Goal: Information Seeking & Learning: Understand process/instructions

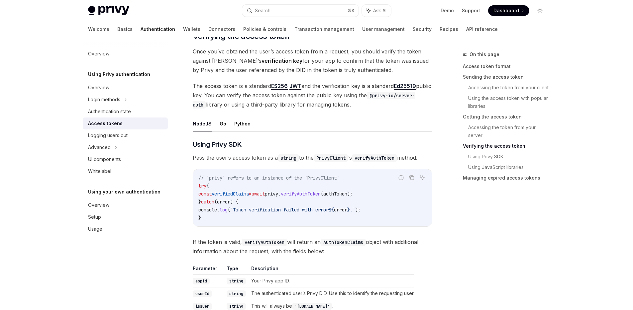
scroll to position [964, 0]
click at [223, 122] on button "Go" at bounding box center [223, 123] width 7 height 16
type textarea "*"
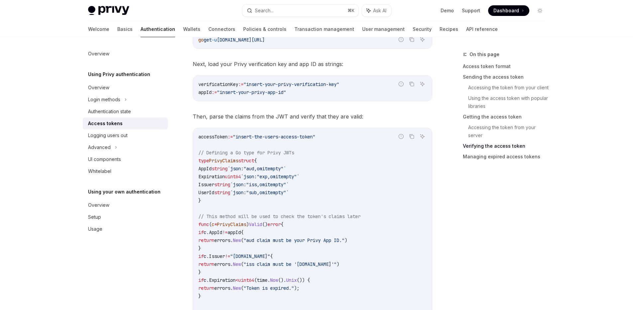
scroll to position [1133, 0]
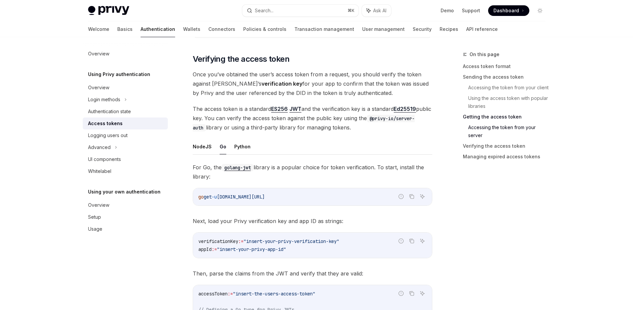
scroll to position [941, 0]
drag, startPoint x: 348, startPoint y: 123, endPoint x: 389, endPoint y: 125, distance: 40.9
click at [389, 125] on span "The access token is a standard ES256 JWT and the verification key is a standard…" at bounding box center [312, 117] width 239 height 28
click at [371, 126] on span "The access token is a standard ES256 JWT and the verification key is a standard…" at bounding box center [312, 117] width 239 height 28
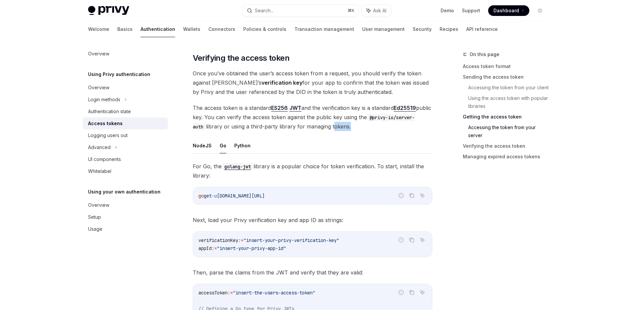
click at [371, 126] on span "The access token is a standard ES256 JWT and the verification key is a standard…" at bounding box center [312, 117] width 239 height 28
click at [350, 128] on span "The access token is a standard ES256 JWT and the verification key is a standard…" at bounding box center [312, 117] width 239 height 28
click at [383, 128] on span "The access token is a standard ES256 JWT and the verification key is a standard…" at bounding box center [312, 117] width 239 height 28
click at [370, 127] on span "The access token is a standard ES256 JWT and the verification key is a standard…" at bounding box center [312, 117] width 239 height 28
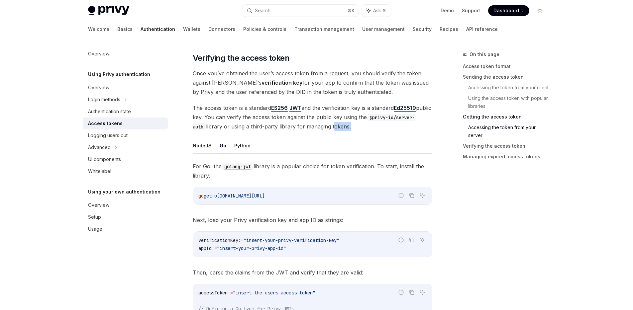
click at [370, 127] on span "The access token is a standard ES256 JWT and the verification key is a standard…" at bounding box center [312, 117] width 239 height 28
click at [423, 130] on span "The access token is a standard ES256 JWT and the verification key is a standard…" at bounding box center [312, 117] width 239 height 28
click at [368, 127] on span "The access token is a standard ES256 JWT and the verification key is a standard…" at bounding box center [312, 117] width 239 height 28
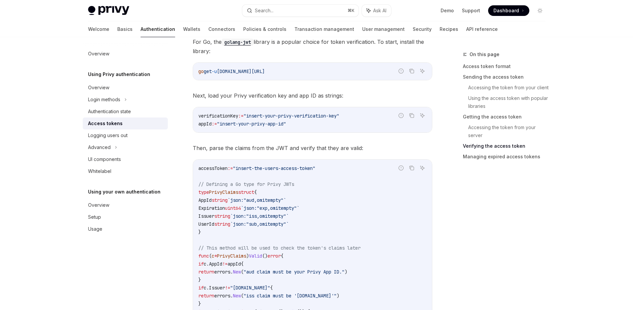
scroll to position [1098, 0]
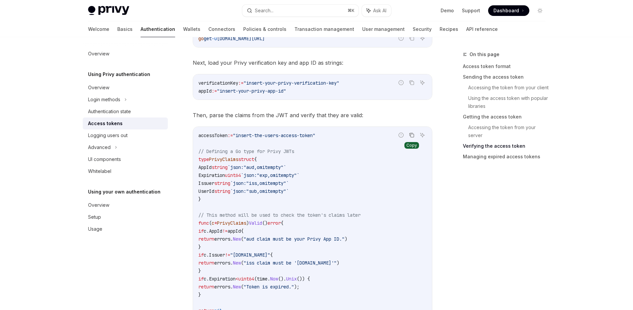
click at [413, 135] on icon "Copy the contents from the code block" at bounding box center [411, 135] width 5 height 5
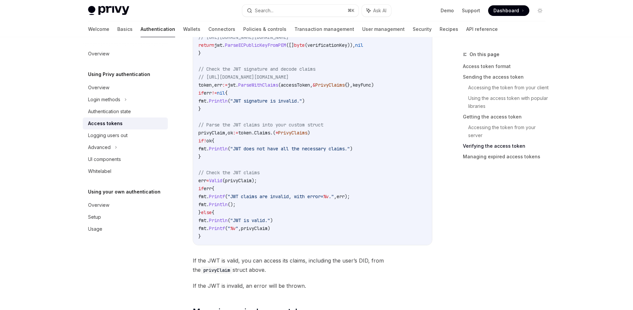
scroll to position [1435, 0]
click at [299, 132] on span "PrivyClaims" at bounding box center [292, 133] width 29 height 6
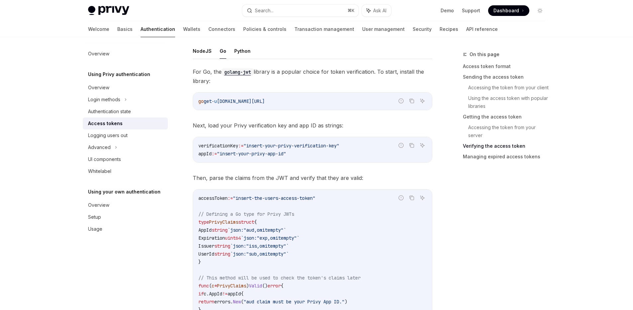
scroll to position [1006, 0]
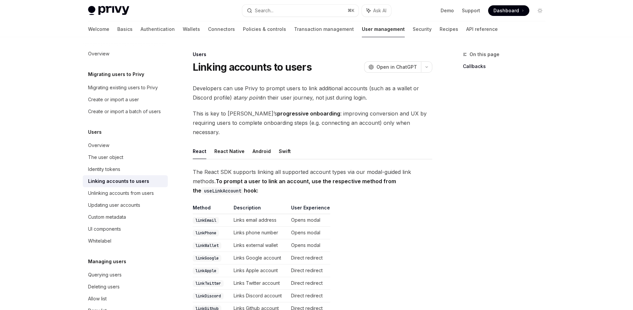
scroll to position [761, 0]
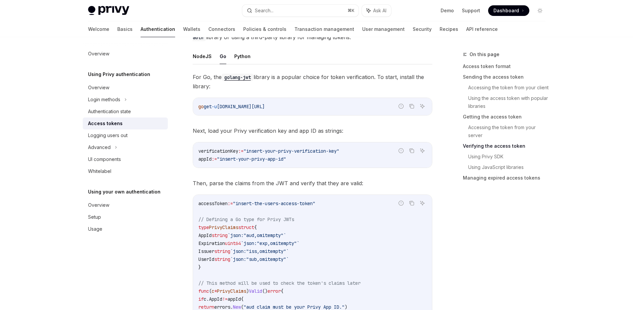
scroll to position [1035, 0]
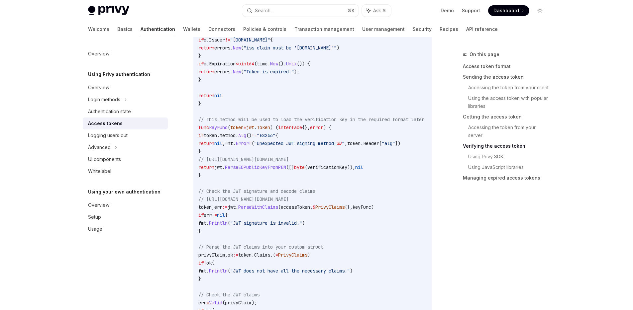
scroll to position [1316, 0]
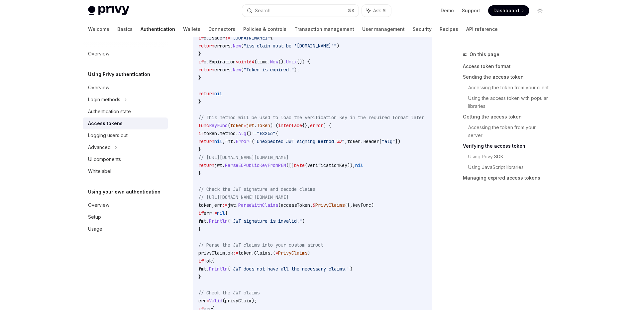
click at [319, 247] on span "// Parse the JWT claims into your custom struct" at bounding box center [260, 245] width 125 height 6
click at [304, 252] on span "PrivyClaims" at bounding box center [292, 253] width 29 height 6
click at [404, 228] on code "accessToken := "insert-the-users-access-token" // Defining a Go type for Privy …" at bounding box center [319, 137] width 242 height 446
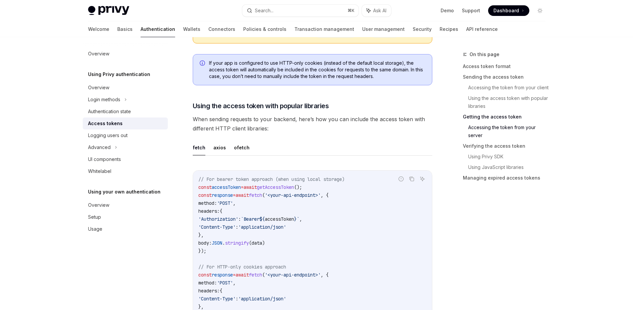
scroll to position [419, 0]
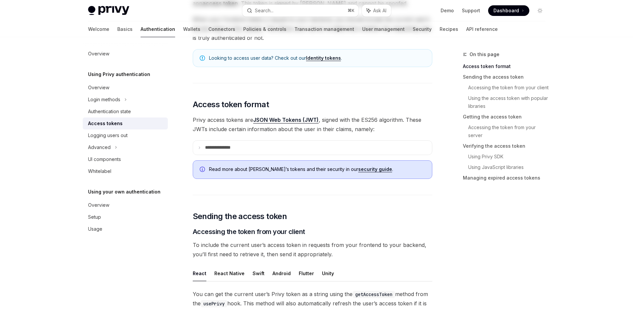
scroll to position [0, 0]
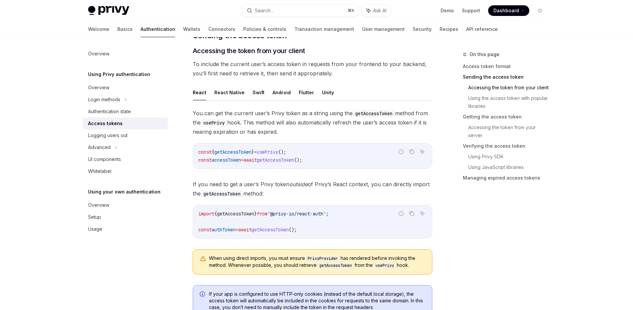
scroll to position [275, 0]
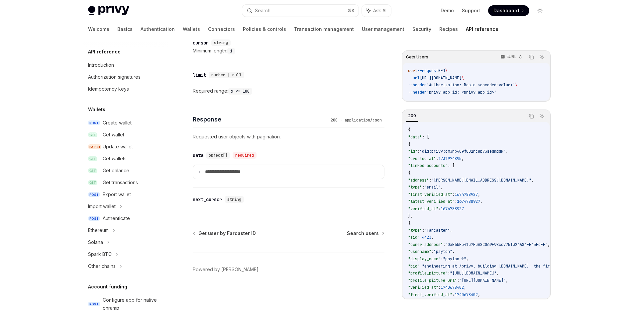
scroll to position [388, 0]
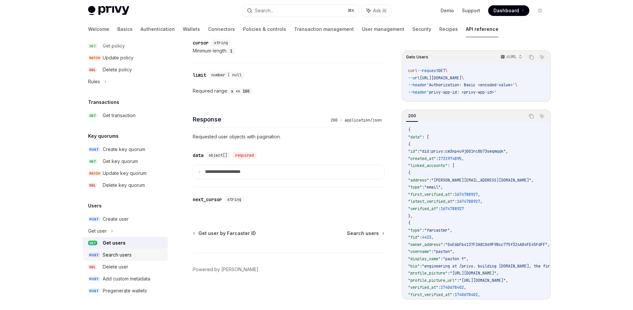
click at [120, 253] on div "Search users" at bounding box center [117, 255] width 29 height 8
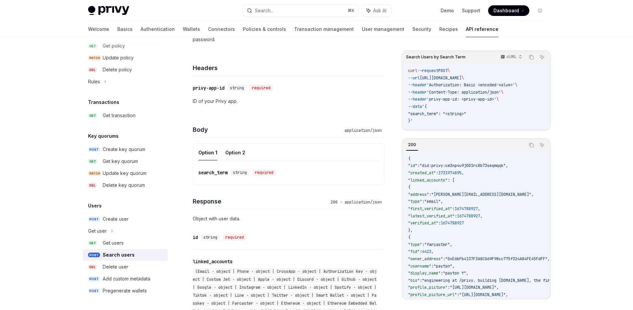
scroll to position [149, 0]
click at [240, 153] on button "Option 2" at bounding box center [235, 152] width 20 height 16
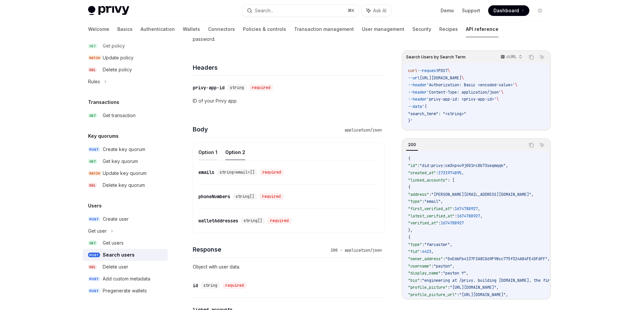
click at [209, 152] on button "Option 1" at bounding box center [207, 152] width 19 height 16
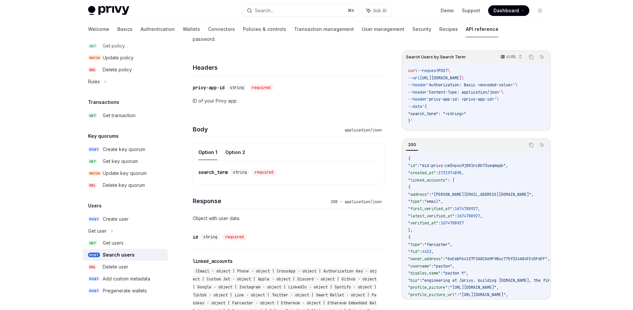
click at [262, 171] on div "required" at bounding box center [264, 172] width 24 height 7
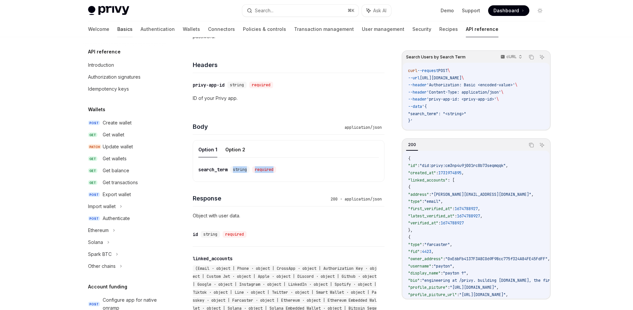
click at [117, 28] on link "Basics" at bounding box center [124, 29] width 15 height 16
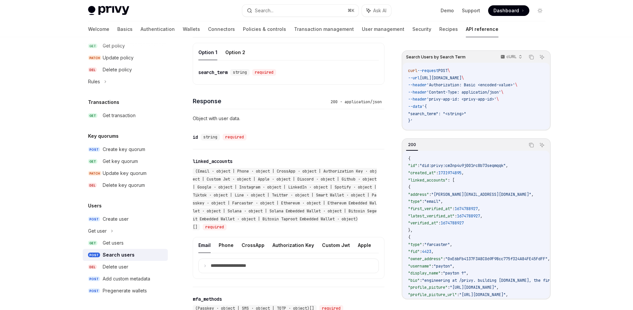
scroll to position [249, 0]
click at [448, 12] on link "Demo" at bounding box center [446, 10] width 13 height 7
click at [484, 108] on code "curl --request POST \ --url https://api.privy.io/v1/users/search \ --header 'Au…" at bounding box center [476, 95] width 136 height 57
click at [457, 113] on span ""search_term": "<string>"" at bounding box center [437, 113] width 58 height 5
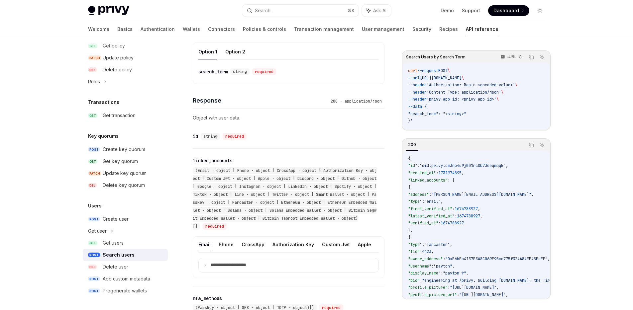
click at [440, 112] on span ""search_term": "<string>"" at bounding box center [437, 113] width 58 height 5
click at [434, 72] on span "--request" at bounding box center [427, 70] width 21 height 5
click at [446, 85] on span "'Authorization: Basic <encoded-value>'" at bounding box center [470, 84] width 88 height 5
drag, startPoint x: 427, startPoint y: 78, endPoint x: 512, endPoint y: 78, distance: 84.7
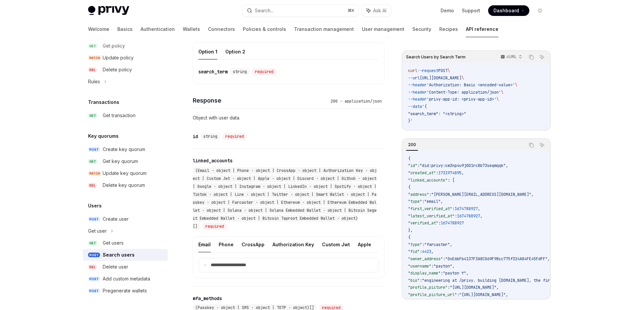
click at [461, 78] on span "https://api.privy.io/v1/users/search" at bounding box center [440, 77] width 42 height 5
copy span "https://api.privy.io/v1/users/search"
click at [449, 87] on span "'Authorization: Basic <encoded-value>'" at bounding box center [470, 84] width 88 height 5
click at [457, 84] on span "'Authorization: Basic <encoded-value>'" at bounding box center [470, 84] width 88 height 5
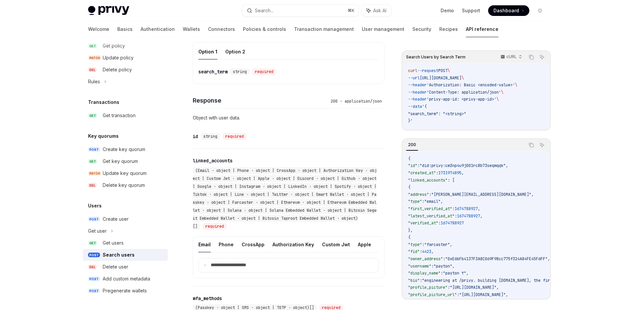
click at [458, 101] on span "'privy-app-id: <privy-app-id>'" at bounding box center [461, 99] width 70 height 5
drag, startPoint x: 436, startPoint y: 99, endPoint x: 466, endPoint y: 98, distance: 29.6
click at [466, 98] on span "'privy-app-id: <privy-app-id>'" at bounding box center [461, 99] width 70 height 5
copy span "privy-app-id"
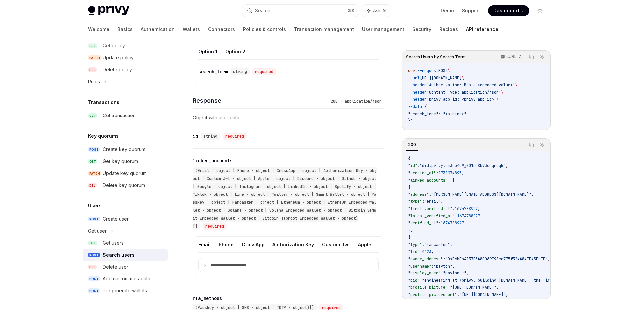
click at [440, 202] on span ""email"" at bounding box center [432, 201] width 16 height 5
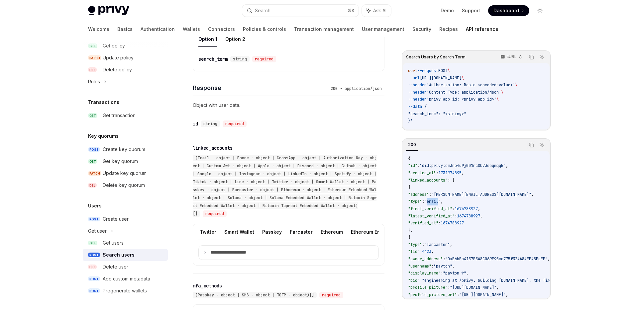
scroll to position [0, 388]
click at [311, 232] on button "Ethereum" at bounding box center [322, 232] width 22 height 16
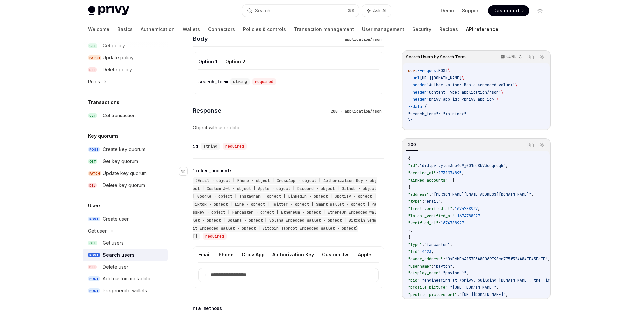
scroll to position [240, 0]
click at [216, 187] on span "(Email · object | Phone · object | CrossApp · object | Authorization Key · obje…" at bounding box center [285, 208] width 184 height 61
click at [215, 198] on span "(Email · object | Phone · object | CrossApp · object | Authorization Key · obje…" at bounding box center [285, 208] width 184 height 61
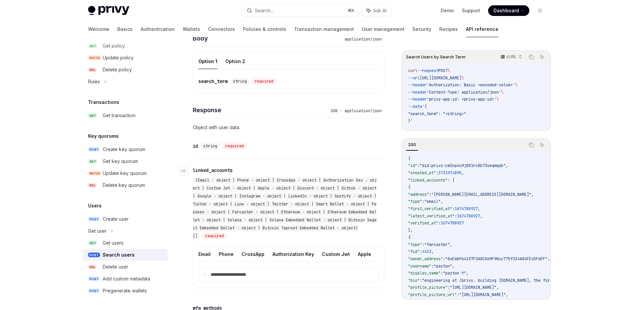
click at [217, 204] on span "(Email · object | Phone · object | CrossApp · object | Authorization Key · obje…" at bounding box center [285, 208] width 184 height 61
click at [368, 213] on span "(Email · object | Phone · object | CrossApp · object | Authorization Key · obje…" at bounding box center [285, 208] width 184 height 61
click at [262, 219] on span "(Email · object | Phone · object | CrossApp · object | Authorization Key · obje…" at bounding box center [285, 208] width 184 height 61
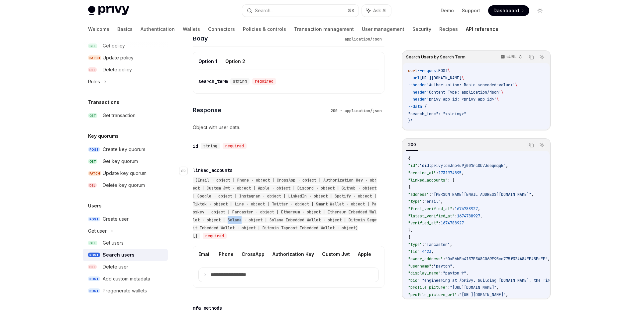
click at [262, 219] on span "(Email · object | Phone · object | CrossApp · object | Authorization Key · obje…" at bounding box center [285, 208] width 184 height 61
click at [308, 218] on span "(Email · object | Phone · object | CrossApp · object | Authorization Key · obje…" at bounding box center [285, 208] width 184 height 61
click at [303, 227] on span "(Email · object | Phone · object | CrossApp · object | Authorization Key · obje…" at bounding box center [285, 208] width 184 height 61
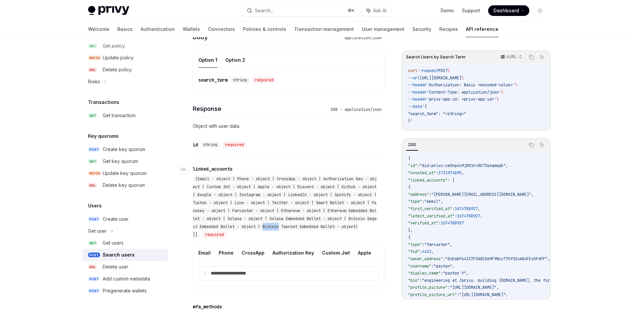
scroll to position [242, 0]
click at [364, 207] on span "(Email · object | Phone · object | CrossApp · object | Authorization Key · obje…" at bounding box center [285, 205] width 184 height 61
click at [285, 189] on div "(Email · object | Phone · object | CrossApp · object | Authorization Key · obje…" at bounding box center [285, 206] width 185 height 64
click at [310, 192] on span "(Email · object | Phone · object | CrossApp · object | Authorization Key · obje…" at bounding box center [285, 205] width 184 height 61
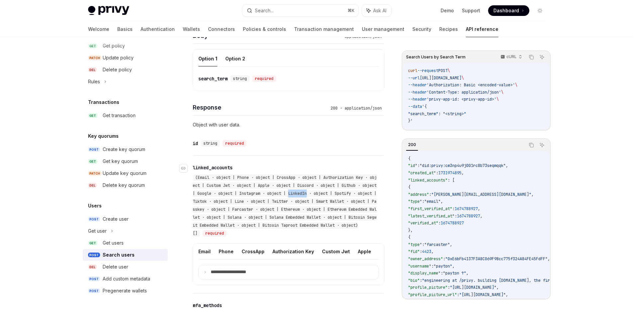
click at [310, 192] on span "(Email · object | Phone · object | CrossApp · object | Authorization Key · obje…" at bounding box center [285, 205] width 184 height 61
click at [336, 203] on span "(Email · object | Phone · object | CrossApp · object | Authorization Key · obje…" at bounding box center [285, 205] width 184 height 61
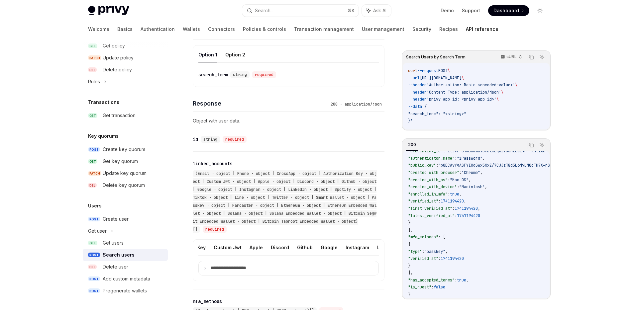
scroll to position [0, 426]
click at [273, 248] on button "Ethereum" at bounding box center [284, 248] width 22 height 16
click at [207, 272] on summary "**********" at bounding box center [289, 268] width 180 height 14
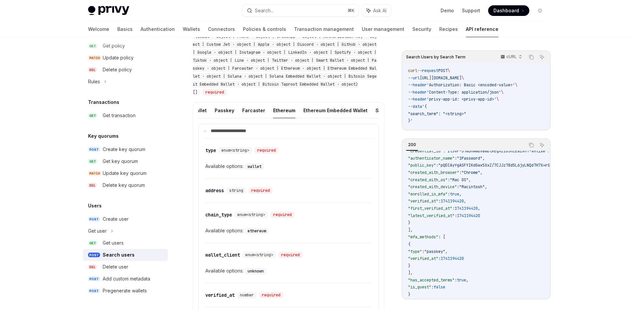
scroll to position [429, 0]
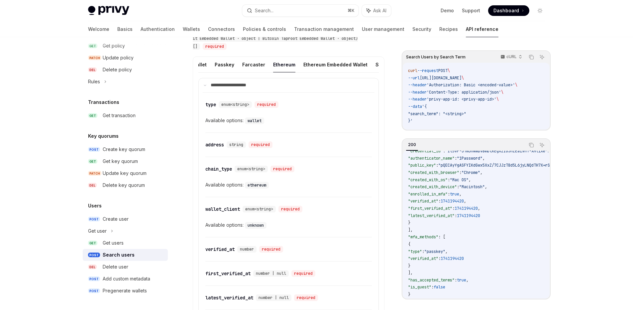
click at [255, 124] on code "wallet" at bounding box center [254, 121] width 19 height 7
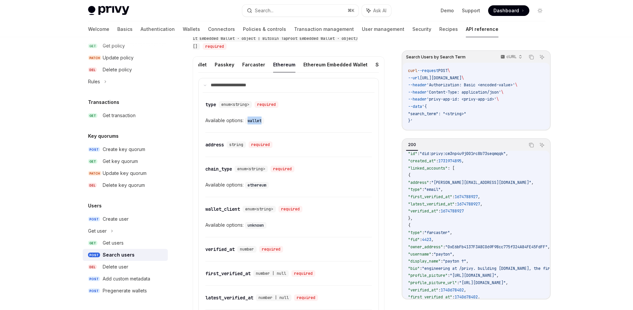
scroll to position [9, 0]
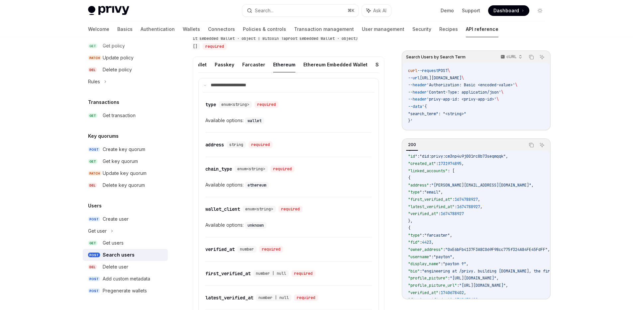
click at [308, 197] on div "​ chain_type enum<string> required Available options: ethereum" at bounding box center [288, 177] width 166 height 40
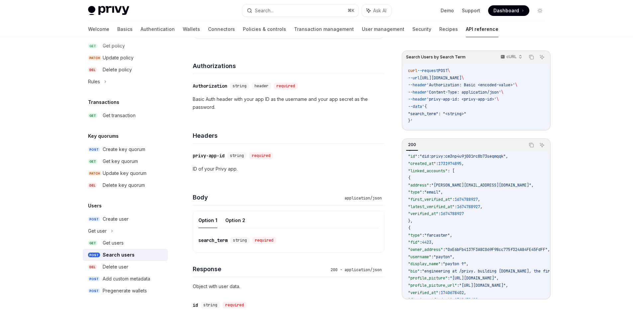
scroll to position [82, 0]
click at [221, 239] on div "search_term" at bounding box center [212, 239] width 29 height 7
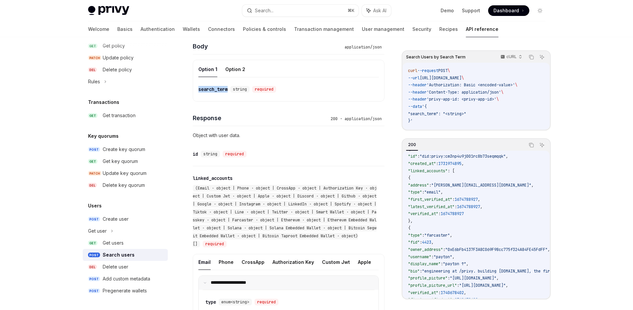
scroll to position [179, 0]
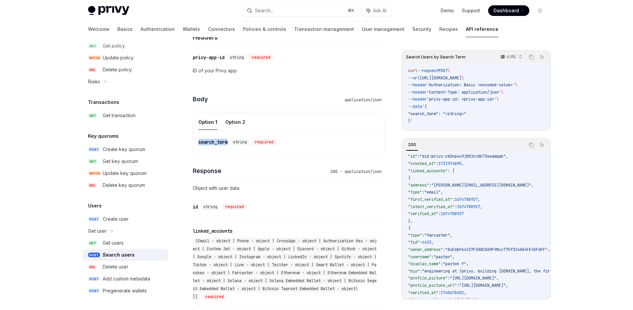
click at [212, 142] on div "search_term" at bounding box center [212, 142] width 29 height 7
click at [210, 141] on div "search_term" at bounding box center [212, 142] width 29 height 7
click at [242, 140] on span "string" at bounding box center [240, 141] width 14 height 5
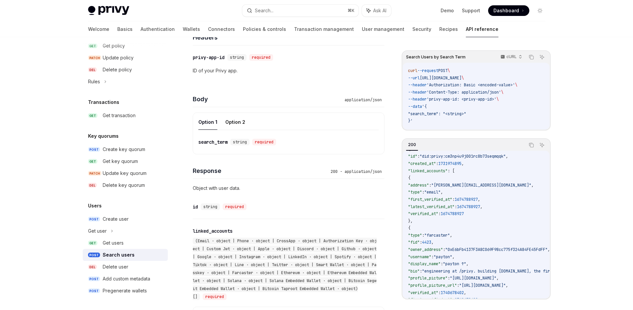
click at [267, 142] on div "required" at bounding box center [264, 142] width 24 height 7
click at [369, 98] on div "application/json" at bounding box center [363, 100] width 43 height 7
click at [462, 113] on span ""search_term": "<string>"" at bounding box center [437, 113] width 58 height 5
drag, startPoint x: 462, startPoint y: 113, endPoint x: 470, endPoint y: 112, distance: 8.1
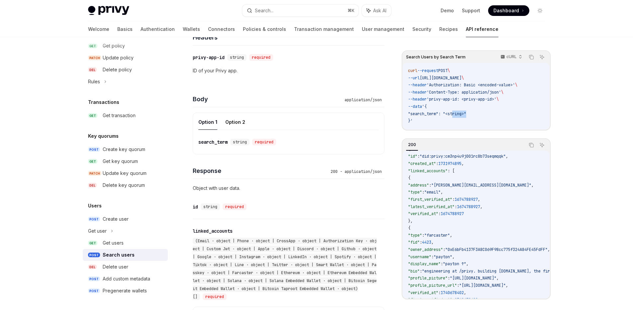
click at [462, 113] on span ""search_term": "<string>"" at bounding box center [437, 113] width 58 height 5
click at [500, 110] on code "curl --request POST \ --url https://api.privy.io/v1/users/search \ --header 'Au…" at bounding box center [476, 95] width 136 height 57
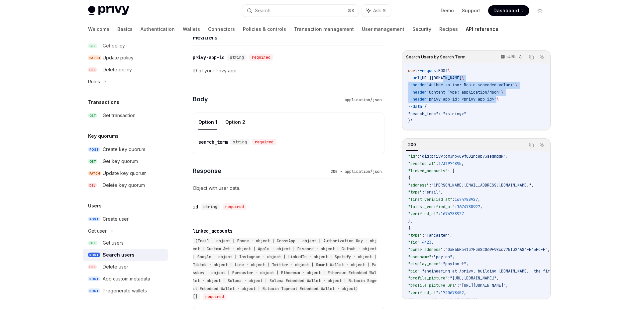
drag, startPoint x: 448, startPoint y: 78, endPoint x: 519, endPoint y: 107, distance: 76.6
click at [515, 105] on code "curl --request POST \ --url https://api.privy.io/v1/users/search \ --header 'Au…" at bounding box center [476, 95] width 136 height 57
click at [519, 107] on code "curl --request POST \ --url https://api.privy.io/v1/users/search \ --header 'Au…" at bounding box center [476, 95] width 136 height 57
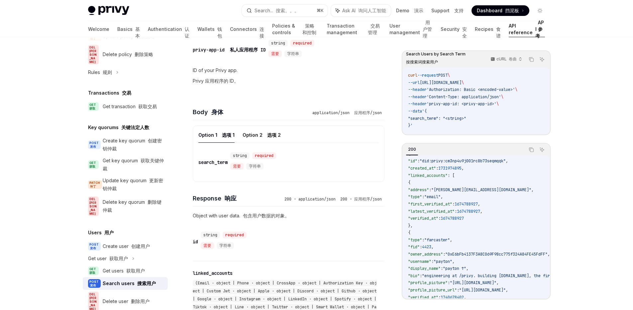
scroll to position [411, 0]
click at [123, 267] on div "Get users 获取用户" at bounding box center [124, 271] width 42 height 8
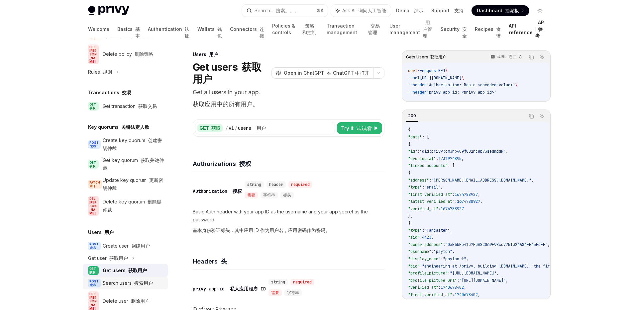
click at [133, 280] on font at bounding box center [133, 283] width 3 height 6
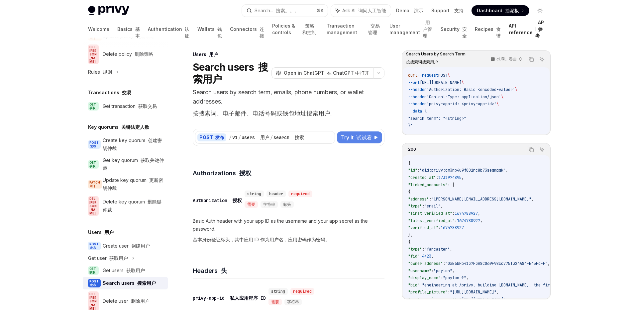
click at [365, 135] on font "试试看" at bounding box center [364, 137] width 16 height 7
type textarea "*"
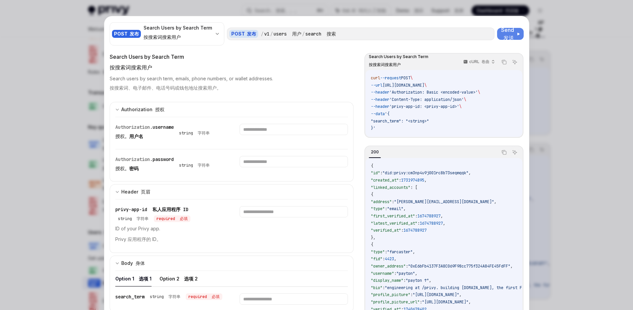
click at [503, 32] on span "Send 发送" at bounding box center [508, 34] width 14 height 16
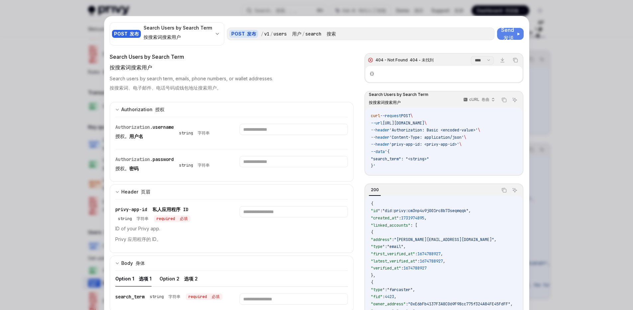
click at [419, 131] on span "'Authorization: Basic <encoded-value>'" at bounding box center [433, 130] width 88 height 5
click at [434, 145] on span "'privy-app-id: <privy-app-id>'" at bounding box center [424, 144] width 70 height 5
click at [395, 135] on span "'Content-Type: application/json'" at bounding box center [426, 137] width 74 height 5
click at [389, 158] on span ""search_term": "<string>"" at bounding box center [400, 158] width 58 height 5
click at [419, 159] on span ""search_term": "<string>"" at bounding box center [400, 158] width 58 height 5
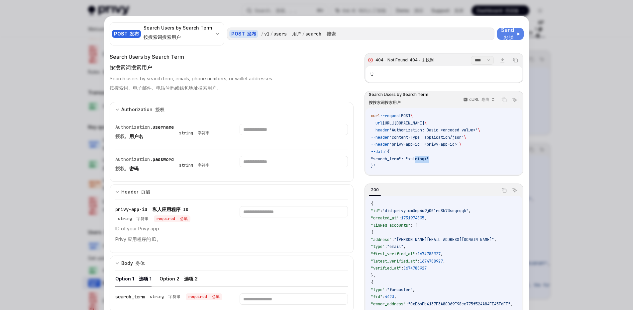
click at [419, 159] on span ""search_term": "<string>"" at bounding box center [400, 158] width 58 height 5
click at [116, 110] on icon "expand input section" at bounding box center [117, 110] width 4 height 4
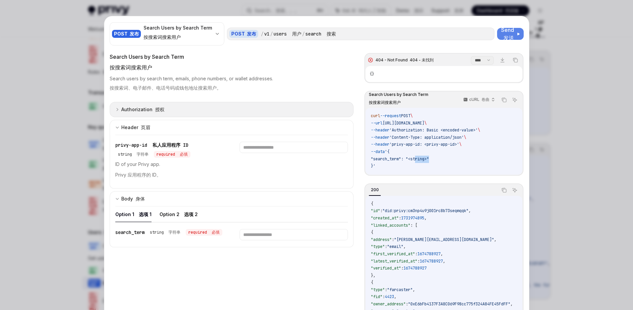
click at [116, 110] on icon "expand input section" at bounding box center [117, 110] width 4 height 4
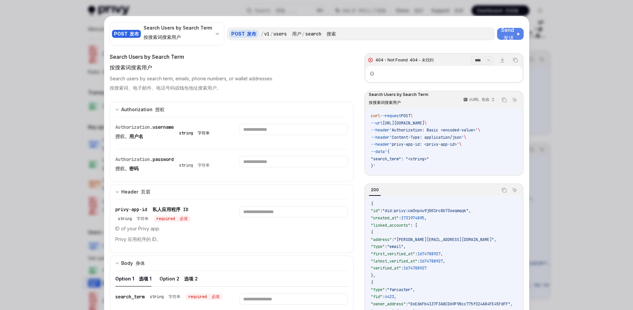
click at [185, 132] on div "string 字符串" at bounding box center [194, 133] width 31 height 5
click at [254, 130] on input "text" at bounding box center [293, 129] width 108 height 11
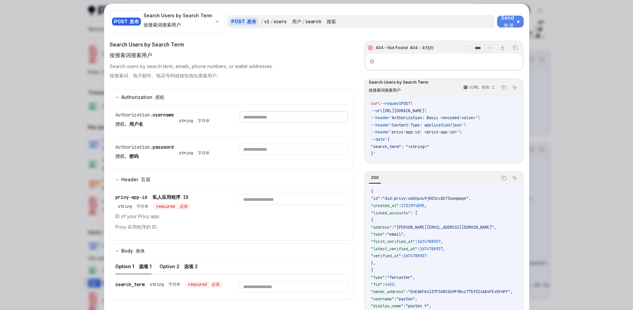
scroll to position [39, 0]
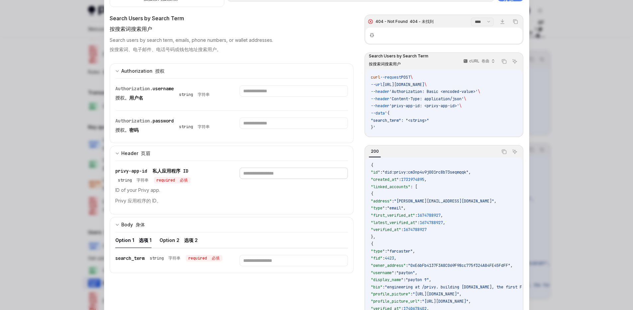
click at [256, 173] on input "text" at bounding box center [293, 173] width 108 height 11
click at [244, 175] on input "text" at bounding box center [293, 173] width 108 height 11
paste input "**********"
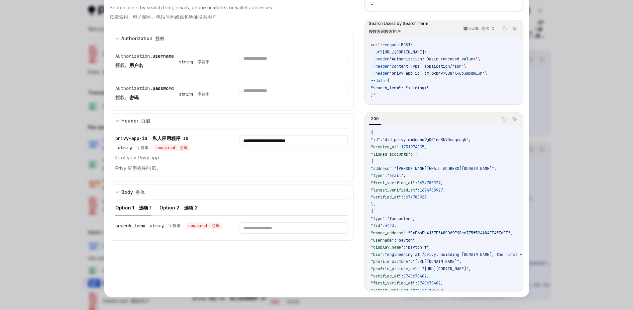
scroll to position [74, 0]
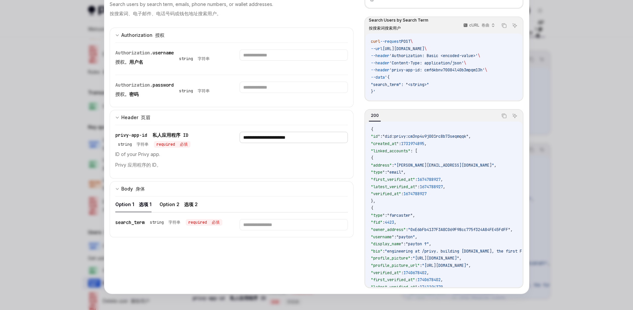
type input "**********"
click at [252, 227] on input "text" at bounding box center [293, 224] width 108 height 11
click at [246, 224] on input "text" at bounding box center [293, 224] width 108 height 11
paste input "**********"
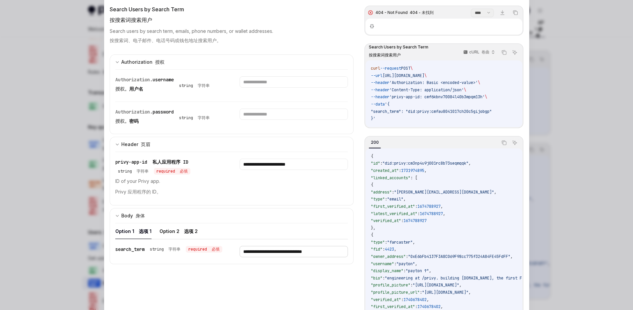
scroll to position [0, 0]
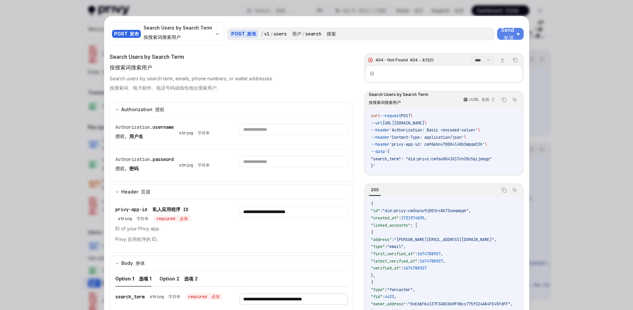
type input "**********"
click at [503, 35] on font "发送" at bounding box center [508, 38] width 11 height 7
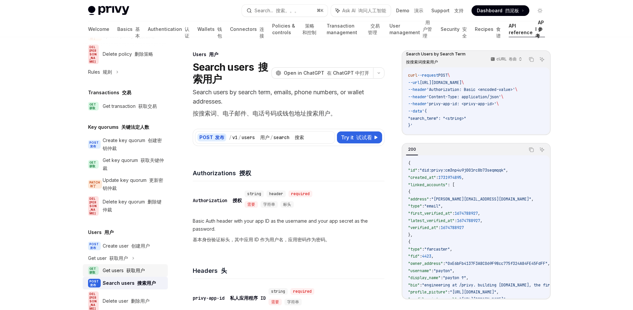
click at [128, 268] on font "获取用户" at bounding box center [135, 271] width 19 height 6
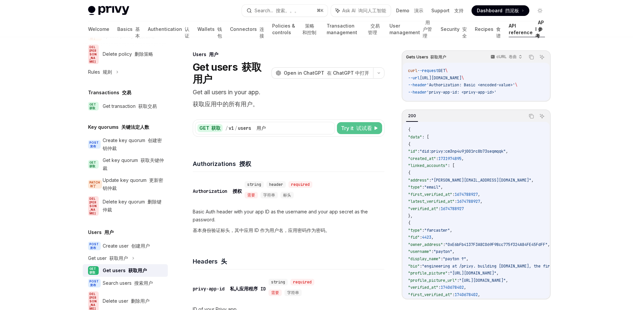
click at [367, 128] on font "试试看" at bounding box center [364, 128] width 16 height 7
type textarea "*"
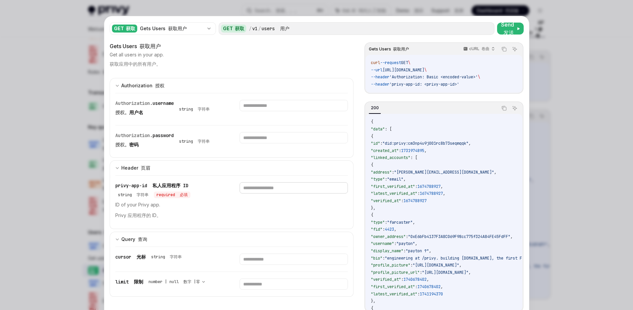
click at [248, 188] on input "text" at bounding box center [293, 187] width 108 height 11
click at [267, 188] on input "text" at bounding box center [293, 187] width 108 height 11
paste input "**********"
type input "**********"
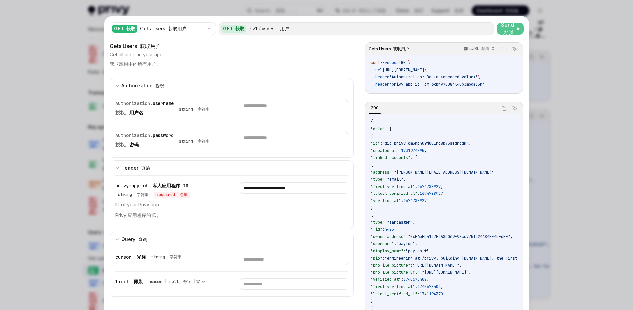
click at [506, 28] on span "Send 发送" at bounding box center [508, 29] width 14 height 16
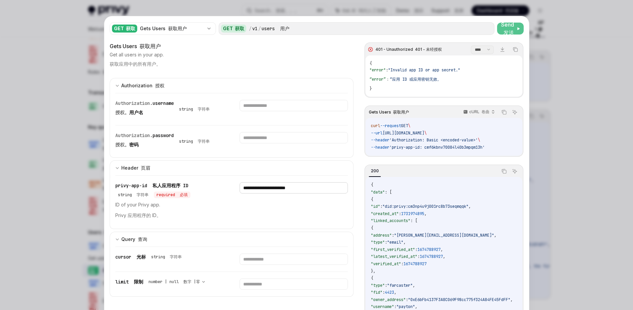
click at [293, 188] on input "**********" at bounding box center [293, 187] width 108 height 11
click at [509, 29] on span "Send 发送" at bounding box center [508, 29] width 14 height 16
click at [570, 98] on div at bounding box center [316, 155] width 633 height 310
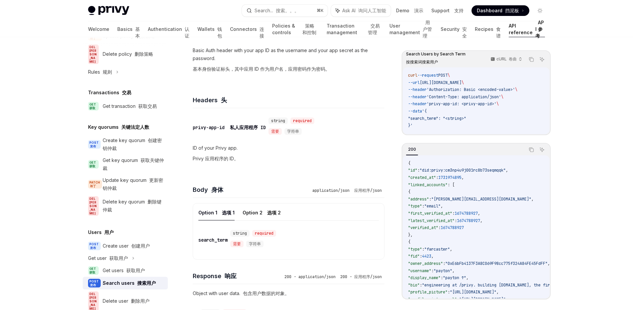
scroll to position [205, 0]
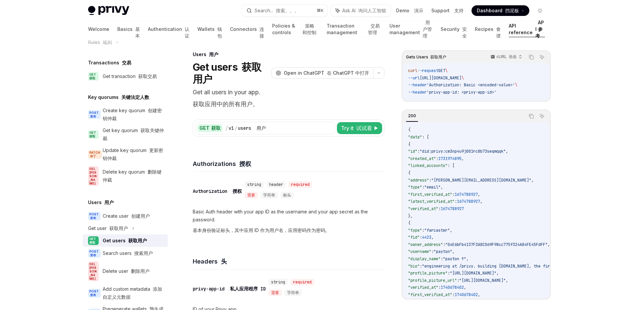
scroll to position [441, 0]
click at [366, 128] on font "试试看" at bounding box center [364, 128] width 16 height 7
type textarea "*"
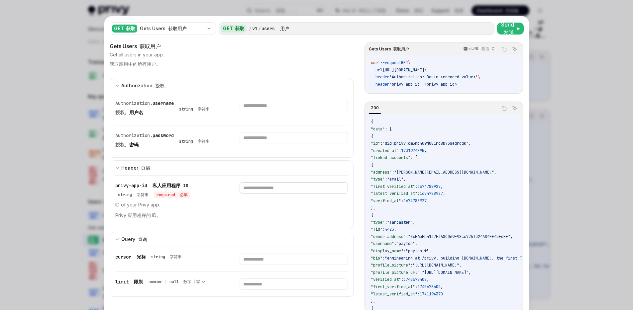
click at [245, 189] on input "text" at bounding box center [293, 187] width 108 height 11
paste input "**********"
type input "**********"
click at [251, 103] on input "text" at bounding box center [293, 105] width 108 height 11
paste input "**********"
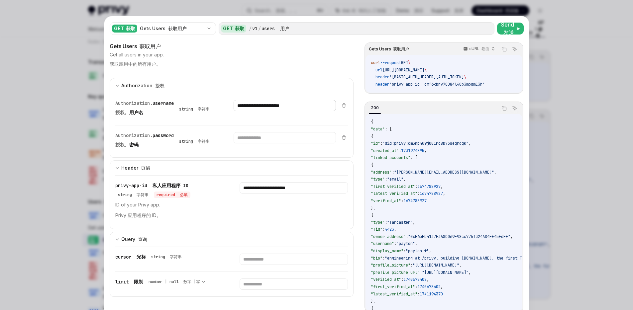
type input "**********"
click at [241, 137] on input "text" at bounding box center [284, 137] width 102 height 11
paste input "**********"
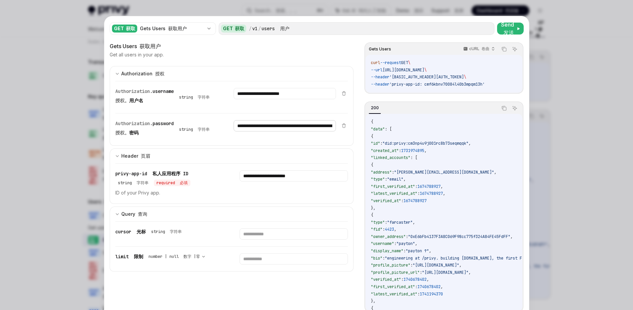
scroll to position [0, 148]
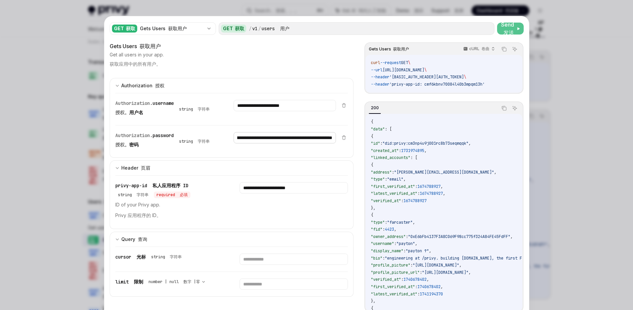
type input "**********"
click at [506, 27] on span "Send 发送" at bounding box center [508, 29] width 14 height 16
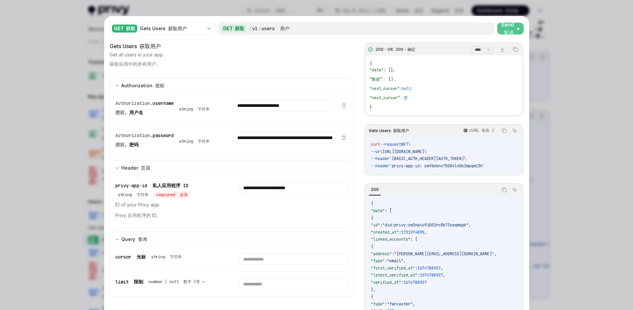
click at [611, 136] on div at bounding box center [316, 155] width 633 height 310
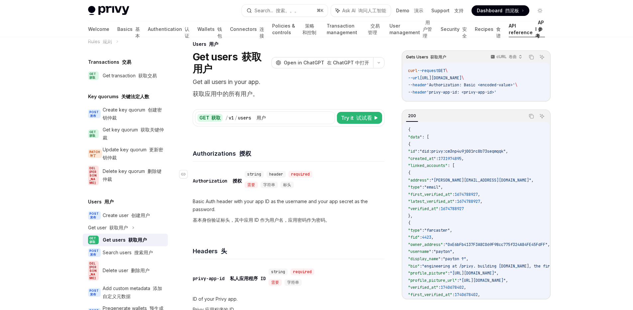
scroll to position [22, 0]
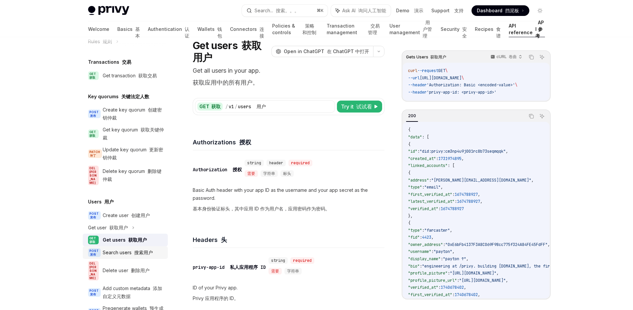
click at [120, 249] on div "Search users 搜索用户" at bounding box center [128, 253] width 50 height 8
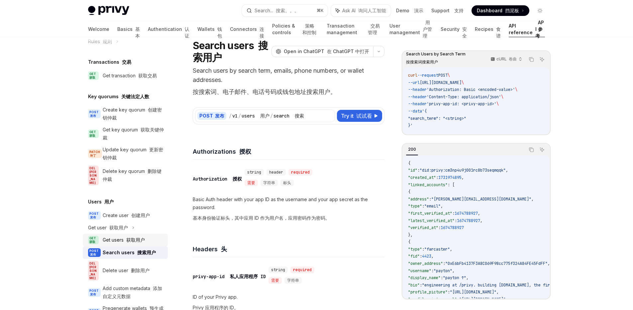
click at [129, 237] on font "获取用户" at bounding box center [135, 240] width 19 height 6
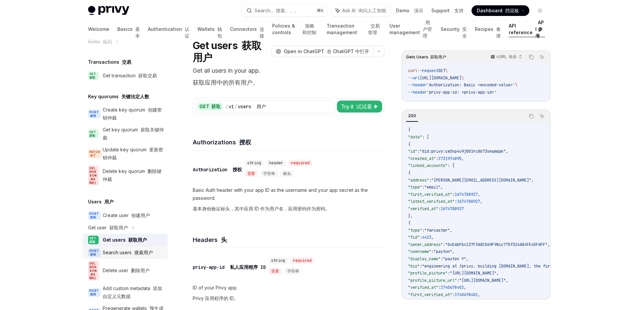
click at [121, 249] on div "Search users 搜索用户" at bounding box center [128, 253] width 50 height 8
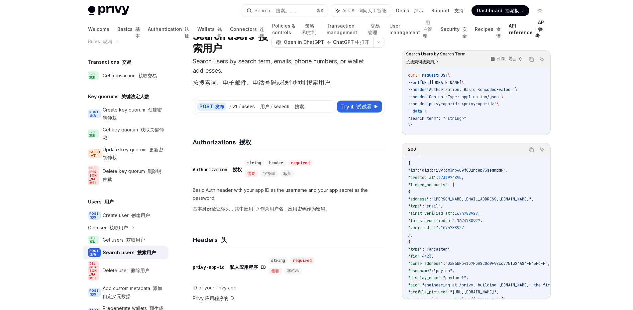
scroll to position [32, 0]
click at [359, 108] on font "试试看" at bounding box center [364, 106] width 16 height 7
type textarea "*"
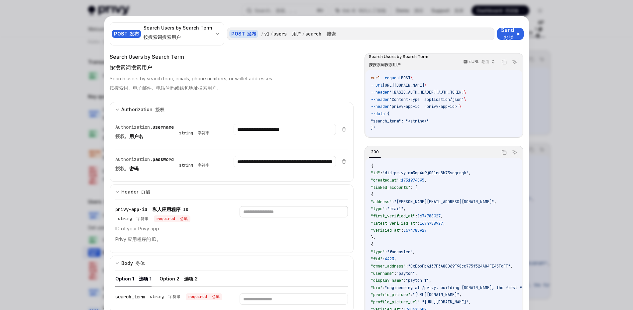
click at [259, 212] on input "text" at bounding box center [293, 211] width 108 height 11
type input "**********"
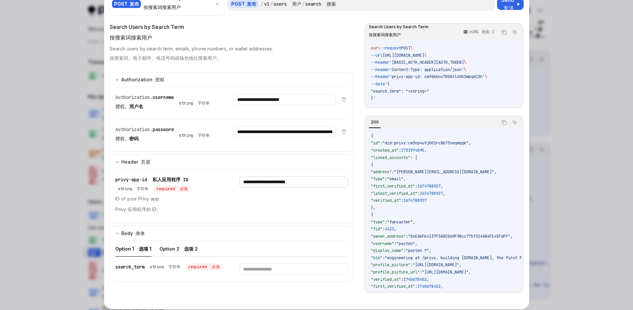
scroll to position [45, 0]
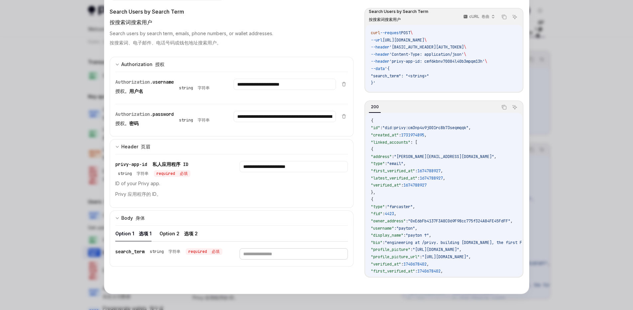
click at [255, 252] on input "text" at bounding box center [293, 253] width 108 height 11
click at [256, 251] on input "text" at bounding box center [293, 253] width 108 height 11
click at [162, 235] on button "Option 2 选项 2" at bounding box center [178, 234] width 38 height 16
type textarea "*"
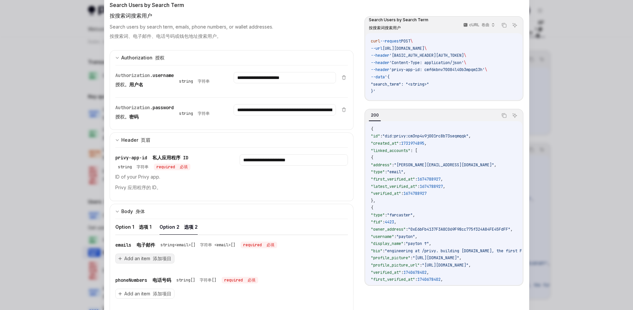
scroll to position [53, 0]
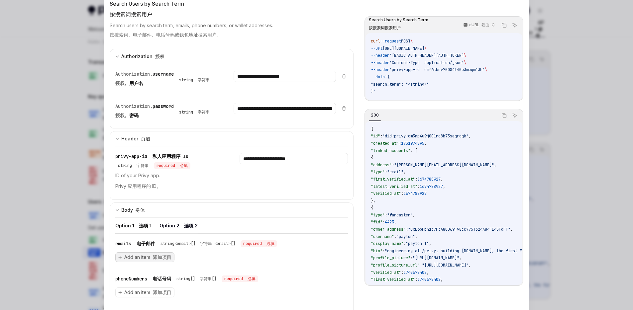
click at [140, 256] on span "Add an item 添加项目" at bounding box center [147, 257] width 47 height 7
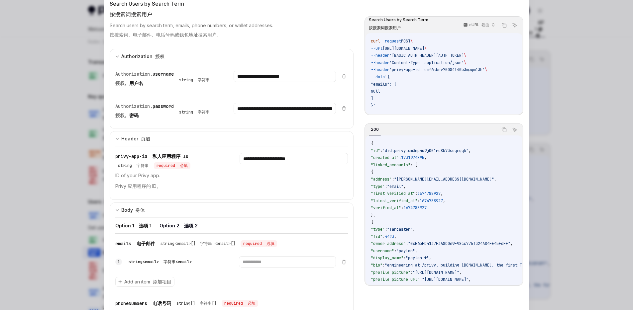
click at [184, 262] on font "字符串<email>" at bounding box center [177, 261] width 28 height 5
click at [253, 262] on input "text" at bounding box center [287, 261] width 97 height 11
click at [179, 262] on font "字符串<email>" at bounding box center [177, 261] width 28 height 5
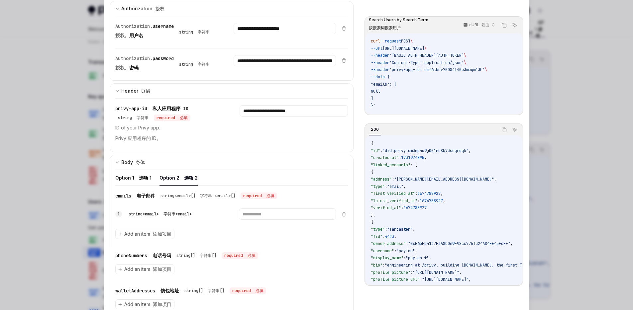
scroll to position [129, 0]
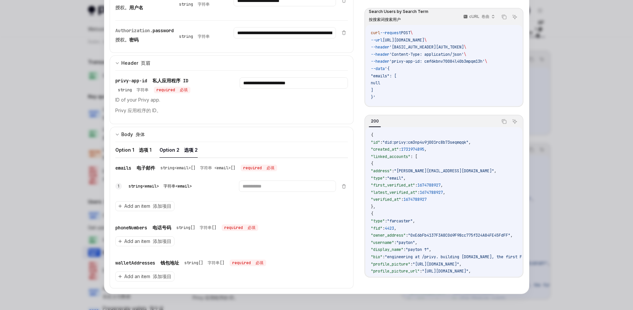
click at [181, 185] on font "字符串<email>" at bounding box center [177, 186] width 28 height 5
click at [262, 186] on input "text" at bounding box center [287, 186] width 97 height 11
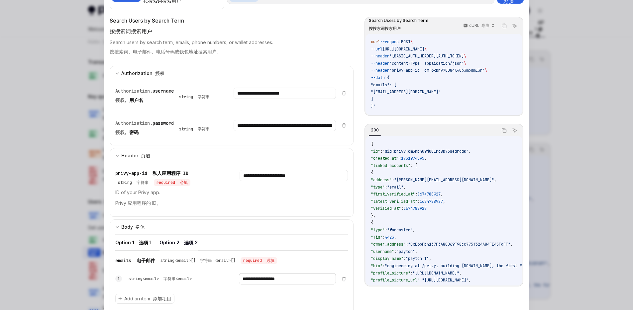
scroll to position [0, 0]
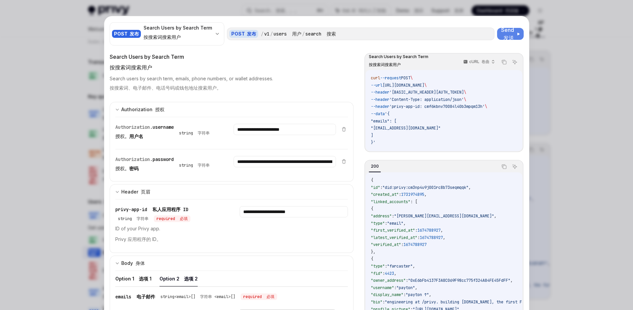
type input "**********"
click at [504, 36] on font "发送" at bounding box center [508, 38] width 11 height 7
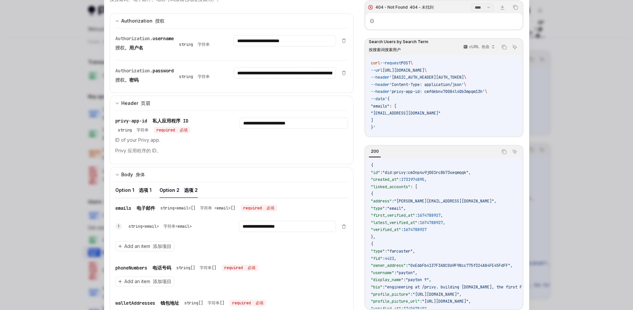
click at [435, 175] on span ""did:privy:cm3np4u9j001rc8b73seqmqqk"" at bounding box center [425, 172] width 86 height 5
click at [130, 189] on button "Option 1 选项 1" at bounding box center [133, 190] width 36 height 16
type textarea "*"
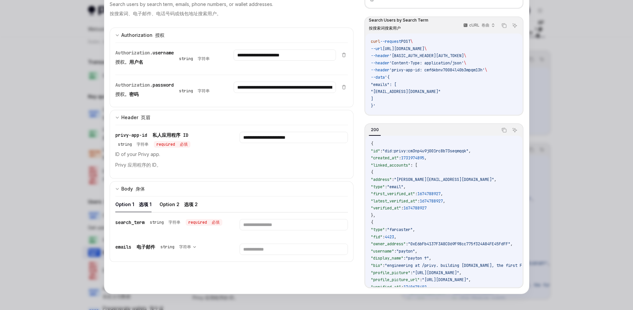
click at [446, 166] on code "{ "id" : "did:privy:cm3np4u9j001rc8b73seqmqqk" , "created_at" : 1731974895 , "l…" at bounding box center [520, 308] width 298 height 337
drag, startPoint x: 390, startPoint y: 153, endPoint x: 475, endPoint y: 152, distance: 84.7
click at [468, 152] on span ""did:privy:cm3np4u9j001rc8b73seqmqqk"" at bounding box center [425, 150] width 86 height 5
copy span "did:privy:cm3np4u9j001rc8b73seqmqqk"
click at [265, 228] on input "text" at bounding box center [293, 224] width 108 height 11
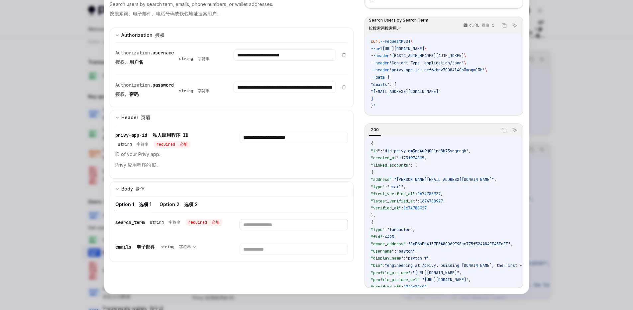
paste input "**********"
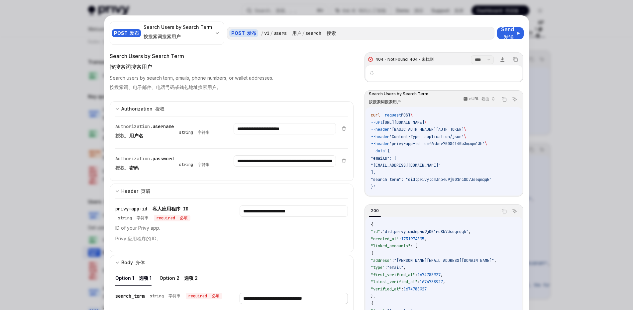
scroll to position [0, 0]
type input "**********"
click at [504, 36] on font "发送" at bounding box center [508, 38] width 11 height 7
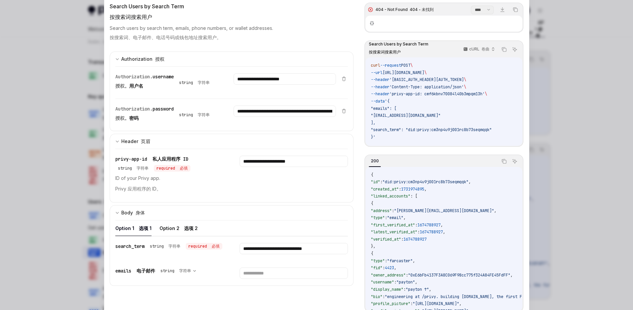
scroll to position [50, 0]
click at [184, 226] on font "选项 2" at bounding box center [191, 229] width 14 height 6
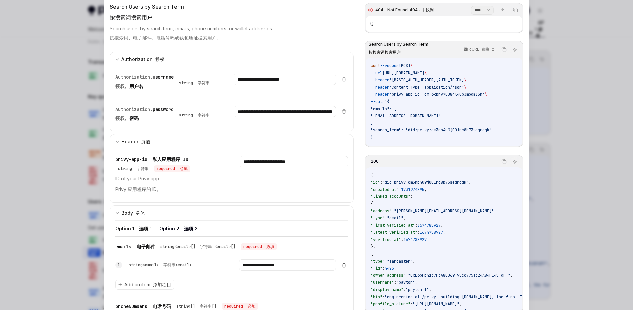
click at [343, 265] on icon at bounding box center [343, 264] width 5 height 5
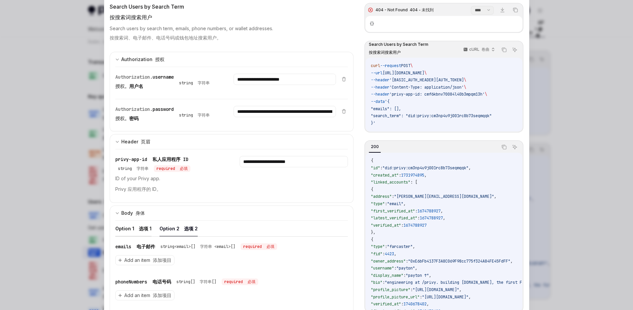
click at [127, 229] on button "Option 1 选项 1" at bounding box center [133, 229] width 36 height 16
type textarea "*"
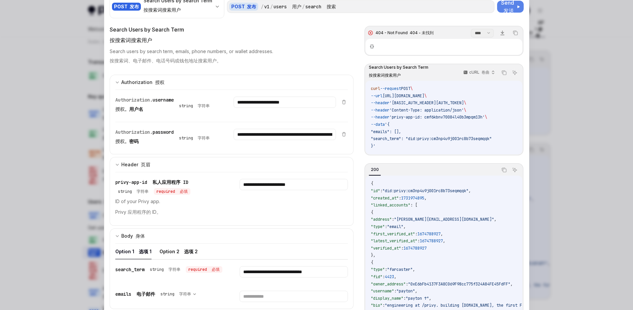
scroll to position [26, 0]
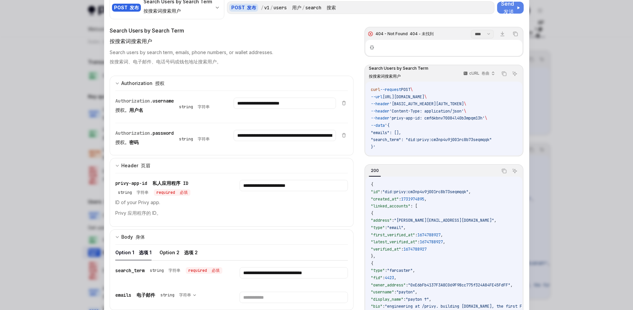
click at [509, 5] on span "Send 发送" at bounding box center [508, 8] width 14 height 16
click at [437, 119] on span "'privy-app-id: cmf6kbnv70084l40b3mpqm13h'" at bounding box center [436, 118] width 95 height 5
click at [415, 102] on span "'Authorization: Basic Y21mNmtibnY3MDA4NGw0MGIzbXBxbTEzaDpjQ3hZcFVkNzNvbUdWR2N2R…" at bounding box center [426, 103] width 74 height 5
drag, startPoint x: 387, startPoint y: 97, endPoint x: 436, endPoint y: 97, distance: 48.8
click at [424, 97] on span "https://api.privy.io/v1/users/search" at bounding box center [403, 96] width 42 height 5
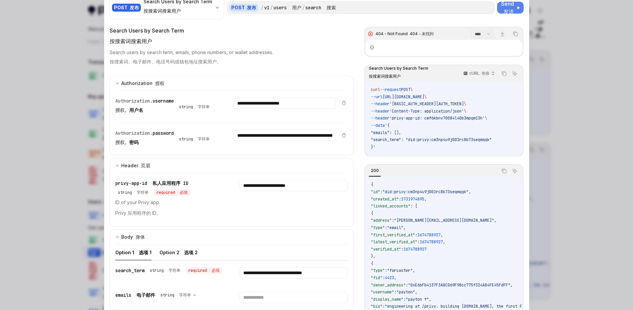
copy span "https://api.privy.io"
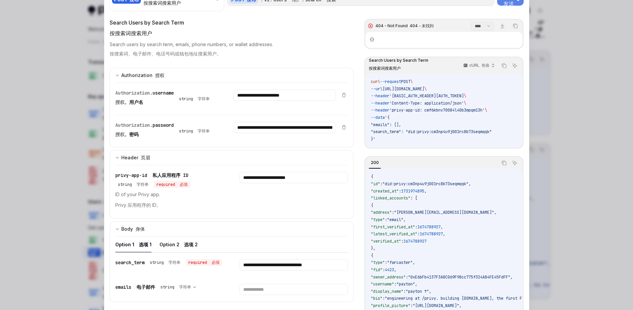
click at [441, 187] on span ""did:privy:cm3np4u9j001rc8b73seqmqqk"" at bounding box center [425, 183] width 86 height 5
click at [324, 267] on input "**********" at bounding box center [293, 264] width 108 height 11
paste input "text"
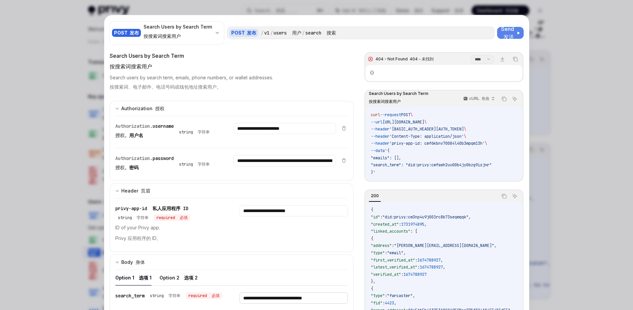
scroll to position [0, 0]
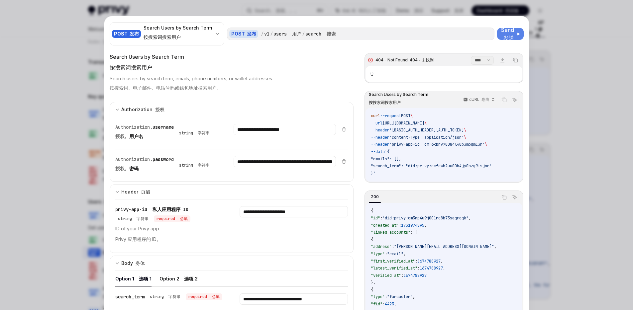
click at [502, 32] on span "Send 发送" at bounding box center [508, 34] width 14 height 16
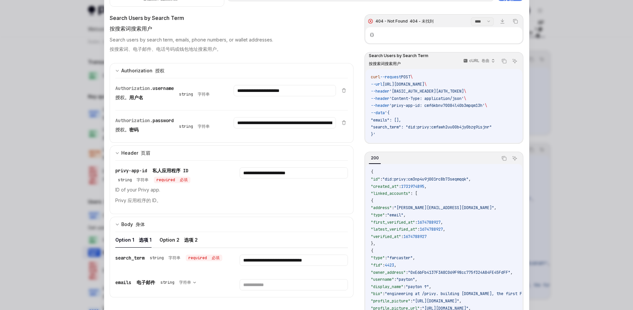
scroll to position [56, 0]
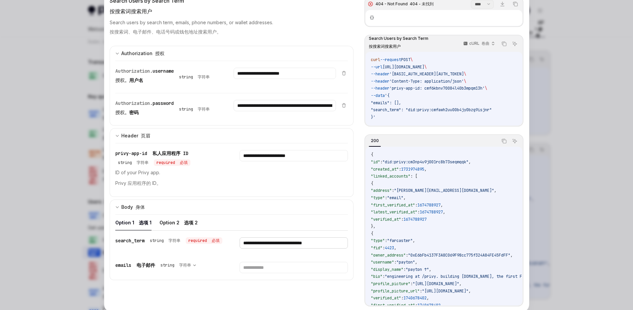
click at [303, 243] on input "**********" at bounding box center [293, 242] width 108 height 11
click at [262, 243] on input "**********" at bounding box center [293, 242] width 108 height 11
click at [294, 242] on input "**********" at bounding box center [293, 242] width 108 height 11
paste input "text"
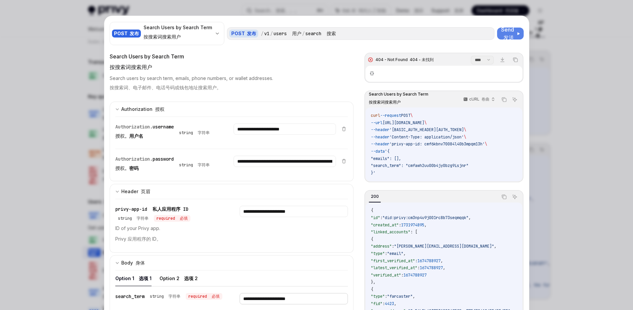
scroll to position [0, 0]
type input "**********"
click at [506, 38] on font "发送" at bounding box center [508, 38] width 11 height 7
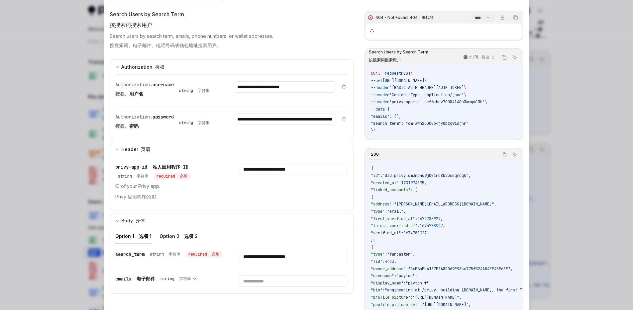
scroll to position [74, 0]
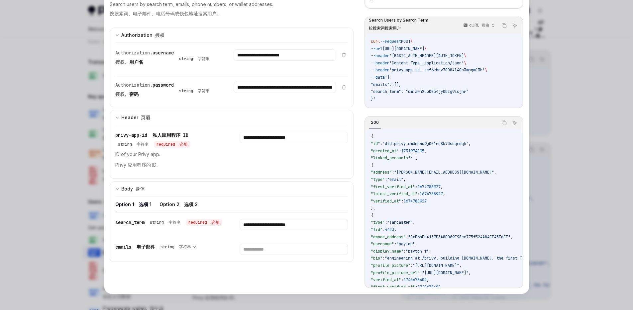
click at [185, 204] on font "选项 2" at bounding box center [191, 205] width 14 height 6
type textarea "*"
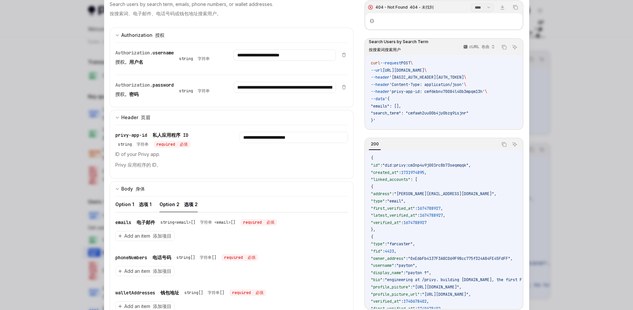
click at [284, 233] on div "Add an item 添加项目" at bounding box center [231, 236] width 233 height 10
click at [153, 237] on font "添加项目" at bounding box center [162, 236] width 19 height 6
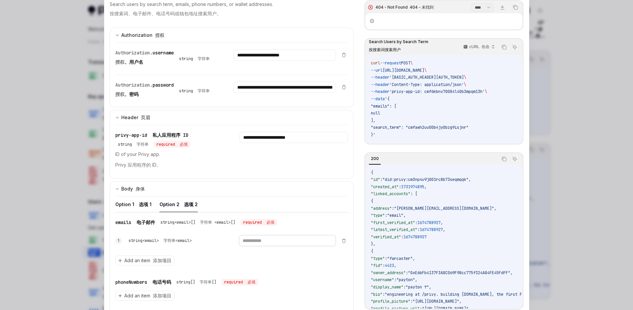
click at [254, 239] on input "text" at bounding box center [287, 240] width 97 height 11
click at [272, 243] on input "text" at bounding box center [287, 240] width 97 height 11
paste input "**********"
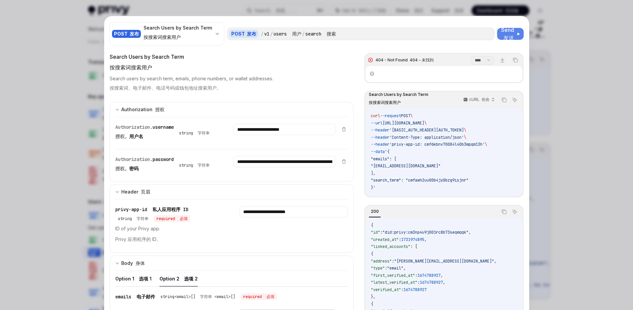
type input "**********"
click at [505, 34] on span "Send 发送" at bounding box center [508, 34] width 14 height 16
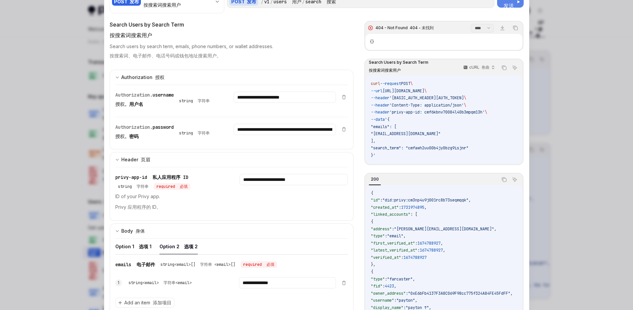
scroll to position [120, 0]
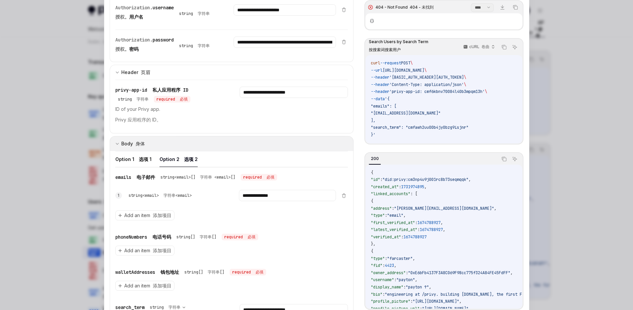
click at [125, 160] on button "Option 1 选项 1" at bounding box center [133, 159] width 36 height 16
type textarea "*"
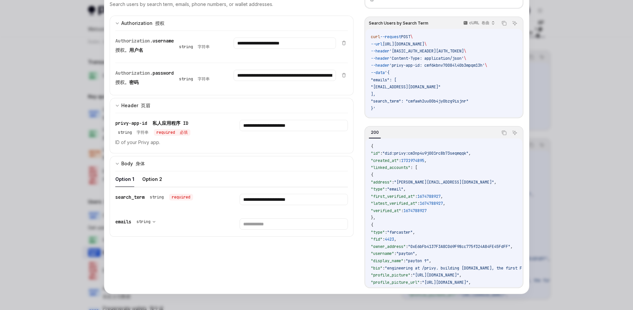
scroll to position [74, 0]
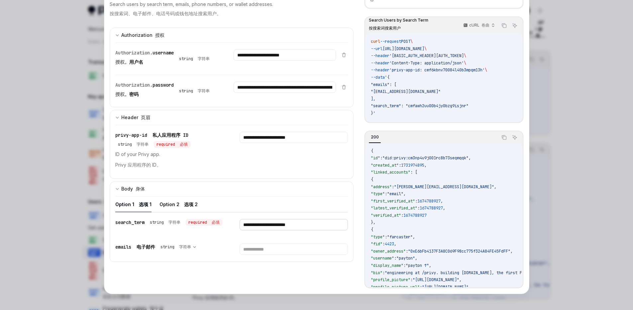
click at [270, 227] on input "**********" at bounding box center [293, 224] width 108 height 11
click at [263, 224] on input "**********" at bounding box center [293, 224] width 108 height 11
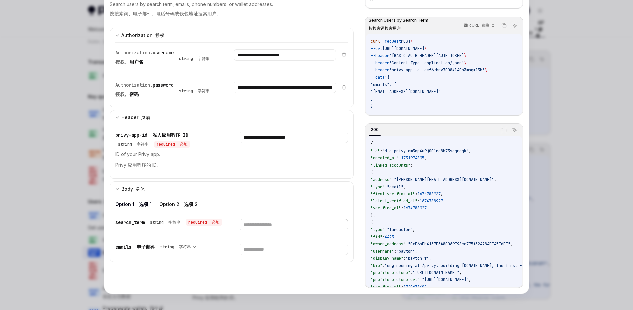
scroll to position [0, 0]
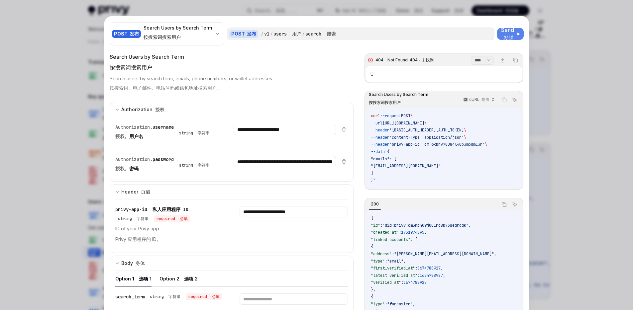
click at [508, 35] on font "发送" at bounding box center [508, 38] width 11 height 7
click at [297, 164] on input "**********" at bounding box center [284, 161] width 102 height 11
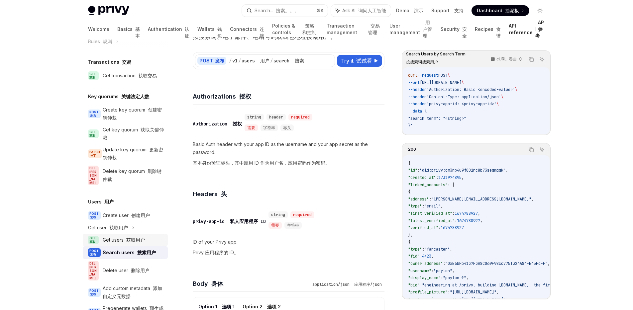
click at [119, 236] on div "Get users 获取用户" at bounding box center [124, 240] width 42 height 8
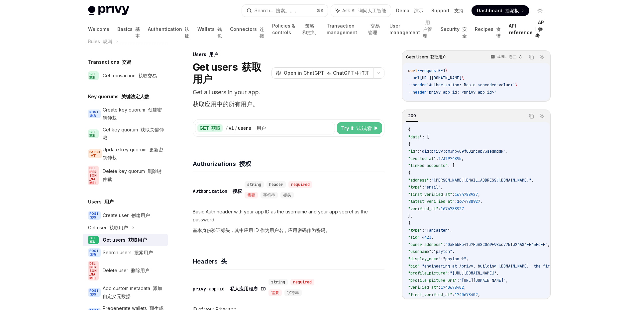
click at [363, 129] on font "试试看" at bounding box center [364, 128] width 16 height 7
type textarea "*"
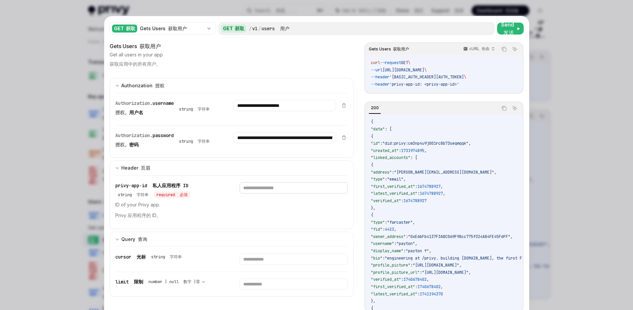
click at [252, 188] on input "text" at bounding box center [293, 187] width 108 height 11
type input "**********"
click at [513, 26] on button "Send 发送" at bounding box center [510, 29] width 27 height 12
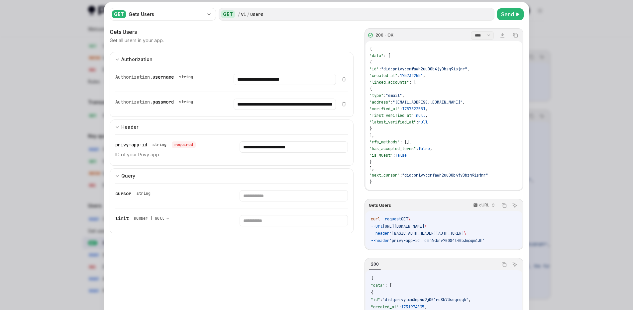
scroll to position [15, 0]
drag, startPoint x: 493, startPoint y: 175, endPoint x: 411, endPoint y: 174, distance: 82.7
click at [411, 174] on span ""did:privy:cmfawh2uu00b4jy0bzg9isjnr"" at bounding box center [445, 174] width 86 height 5
copy span "did:privy:cmfawh2uu00b4jy0bzg9isjnr"
click at [261, 195] on input "text" at bounding box center [293, 195] width 108 height 11
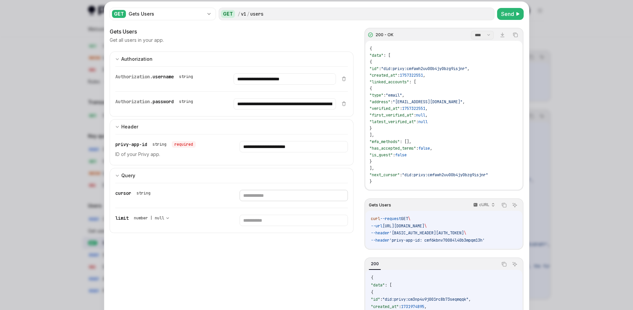
paste input "**********"
type input "**********"
click at [254, 221] on input "number" at bounding box center [293, 220] width 108 height 11
type input "*"
click at [506, 11] on span "Send" at bounding box center [507, 14] width 13 height 8
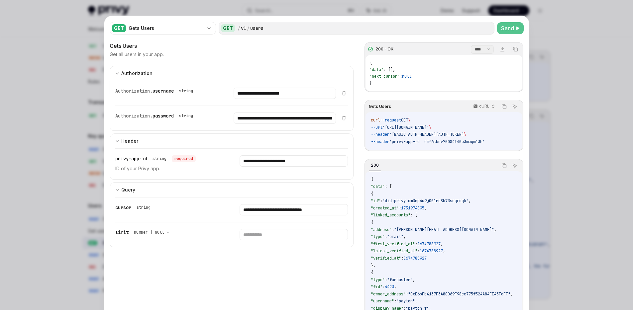
scroll to position [0, 0]
click at [565, 103] on div at bounding box center [316, 155] width 633 height 310
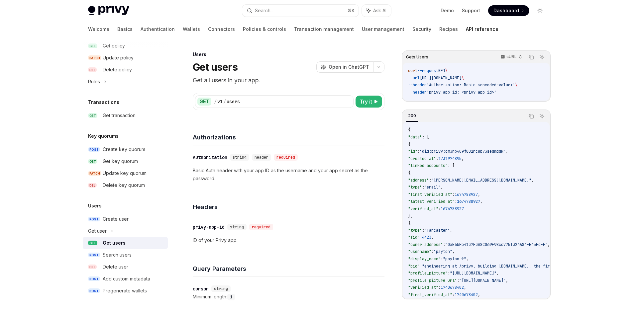
click at [122, 242] on div "Get users" at bounding box center [114, 243] width 23 height 8
click at [103, 230] on div "Get user" at bounding box center [97, 231] width 19 height 8
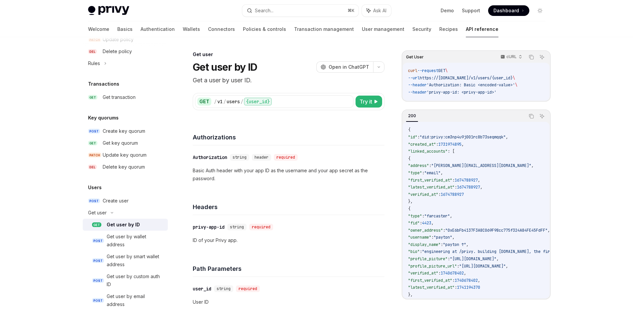
scroll to position [445, 0]
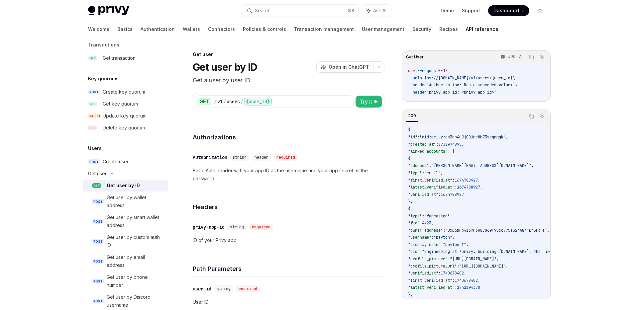
click at [119, 187] on div "Get user by ID" at bounding box center [123, 186] width 33 height 8
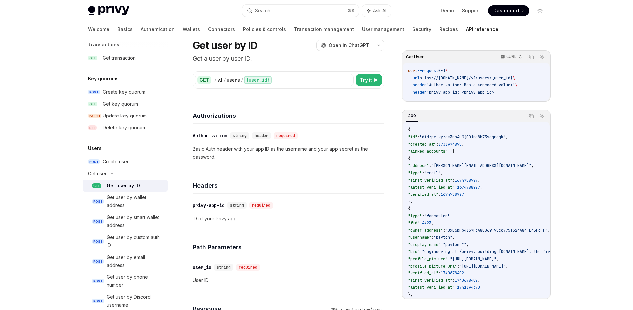
scroll to position [31, 0]
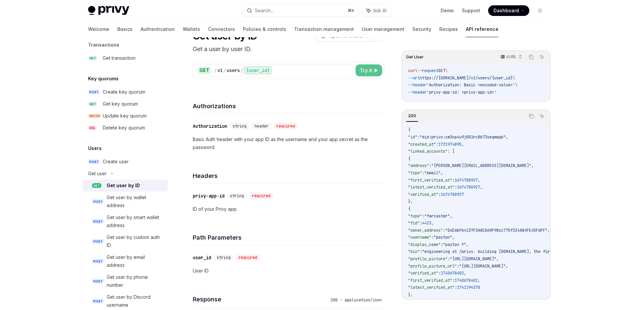
click at [371, 71] on span "Try it" at bounding box center [365, 70] width 13 height 8
type textarea "*"
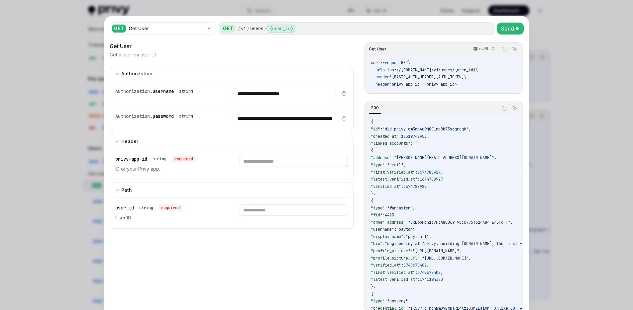
click at [279, 159] on input "text" at bounding box center [293, 161] width 108 height 11
type input "**********"
click at [257, 212] on input "text" at bounding box center [293, 210] width 108 height 11
paste input "**********"
click at [511, 29] on span "Send" at bounding box center [507, 29] width 13 height 8
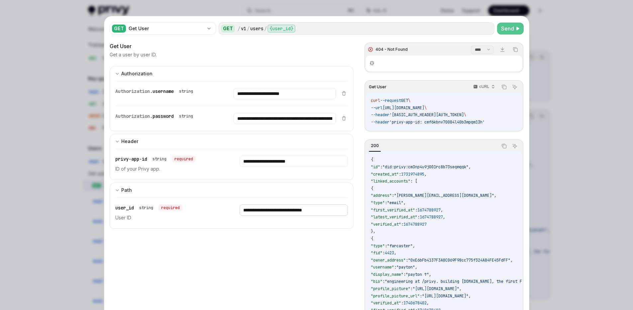
click at [262, 212] on input "**********" at bounding box center [293, 210] width 108 height 11
type input "**********"
click at [501, 28] on span "Send" at bounding box center [507, 29] width 13 height 8
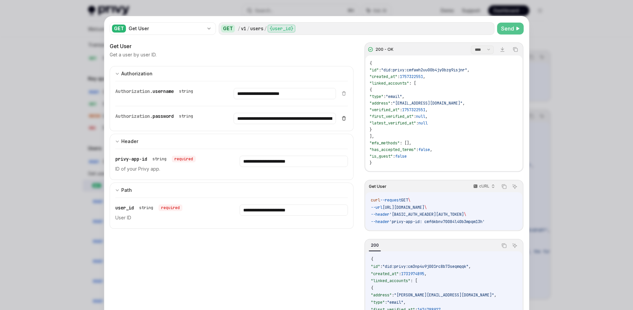
click at [342, 118] on icon at bounding box center [343, 118] width 5 height 5
click at [341, 93] on icon at bounding box center [343, 93] width 5 height 5
click at [503, 29] on span "Send" at bounding box center [507, 29] width 13 height 8
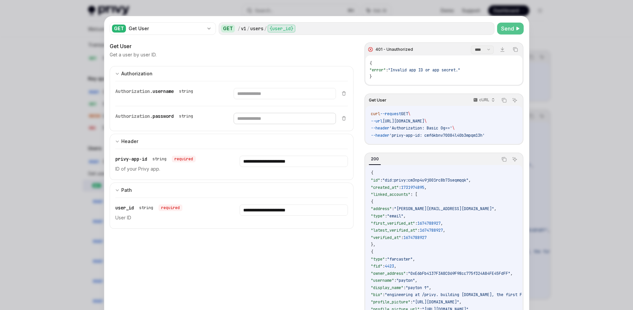
click at [265, 119] on input "text" at bounding box center [284, 118] width 102 height 11
click at [279, 120] on input "text" at bounding box center [284, 118] width 102 height 11
type input "**********"
click at [279, 120] on input "text" at bounding box center [284, 118] width 102 height 11
type input "**********"
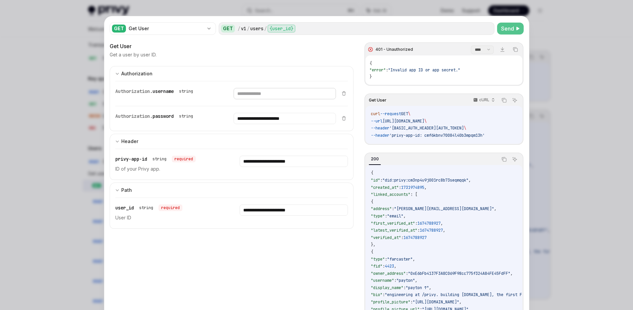
click at [274, 96] on input "text" at bounding box center [284, 93] width 102 height 11
type input "**********"
click at [265, 117] on input "**********" at bounding box center [284, 118] width 102 height 11
paste input "**********"
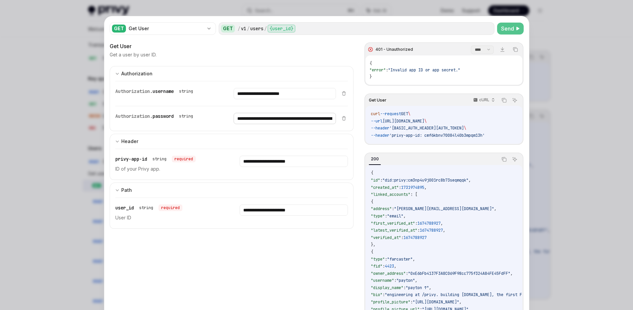
scroll to position [0, 148]
type input "**********"
click at [505, 29] on span "Send" at bounding box center [507, 29] width 13 height 8
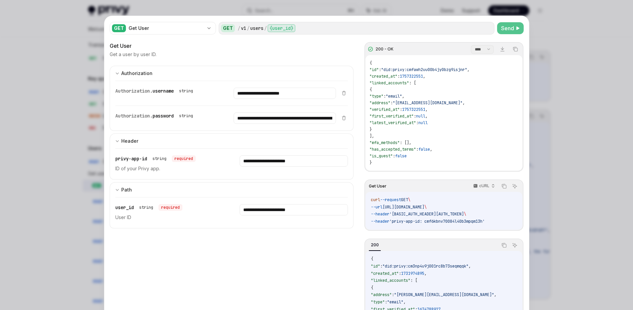
scroll to position [0, 0]
click at [262, 213] on input "**********" at bounding box center [293, 210] width 108 height 11
click at [504, 31] on span "Send" at bounding box center [507, 29] width 13 height 8
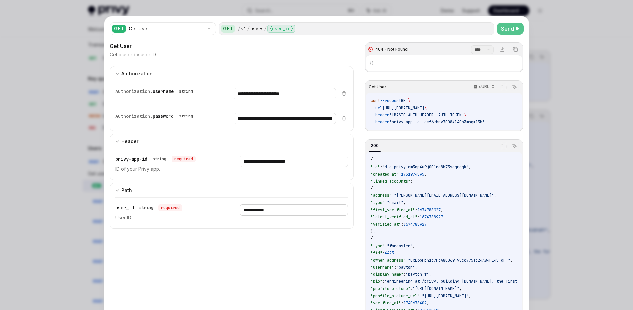
click at [277, 211] on input "**********" at bounding box center [293, 210] width 108 height 11
click at [307, 210] on input "**********" at bounding box center [293, 210] width 108 height 11
click at [504, 28] on span "Send" at bounding box center [507, 29] width 13 height 8
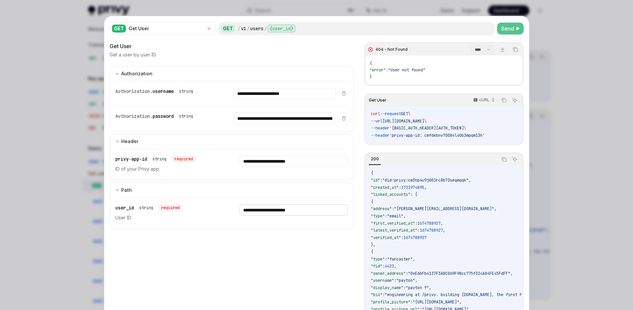
click at [308, 212] on input "**********" at bounding box center [293, 210] width 108 height 11
type input "**********"
click at [508, 28] on span "Send" at bounding box center [507, 29] width 13 height 8
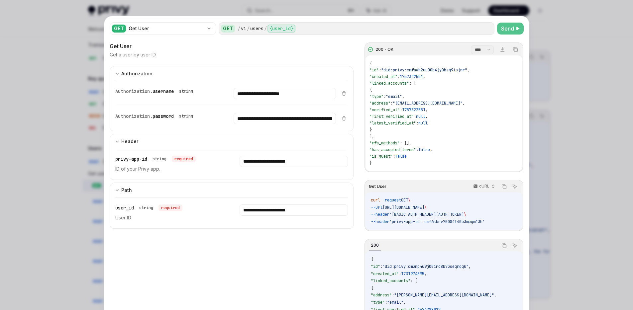
click at [382, 163] on div "{ "id" : "did:privy:cmfawh2uu00b4jy0bzg9isjnr" , "created_at" : 1757322551 , "l…" at bounding box center [443, 113] width 156 height 116
click at [503, 186] on icon "Copy the contents from the code block" at bounding box center [503, 187] width 3 height 3
click at [575, 94] on div at bounding box center [316, 155] width 633 height 310
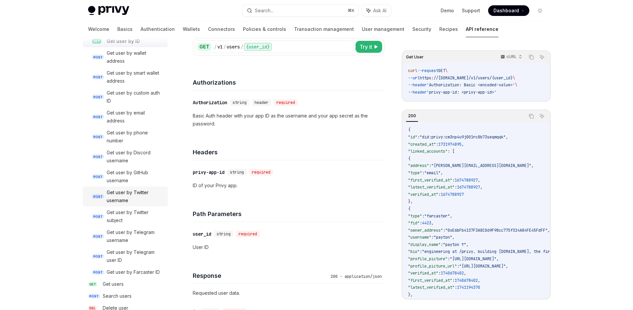
scroll to position [598, 0]
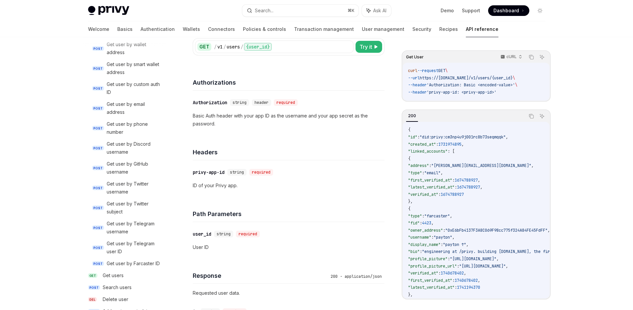
click at [327, 152] on h4 "Headers" at bounding box center [289, 152] width 192 height 9
click at [496, 84] on span "'Authorization: Basic <encoded-value>'" at bounding box center [470, 84] width 88 height 5
click at [362, 46] on span "Try it" at bounding box center [365, 47] width 13 height 8
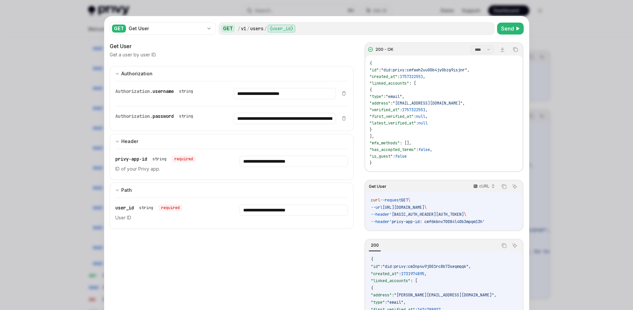
click at [421, 216] on span "'Authorization: Basic Y21mNmtibnY3MDA4NGw0MGIzbXBxbTEzaDpjQ3hZcFVkNzNvbUdWR2N2R…" at bounding box center [426, 214] width 74 height 5
click at [610, 149] on div at bounding box center [316, 155] width 633 height 310
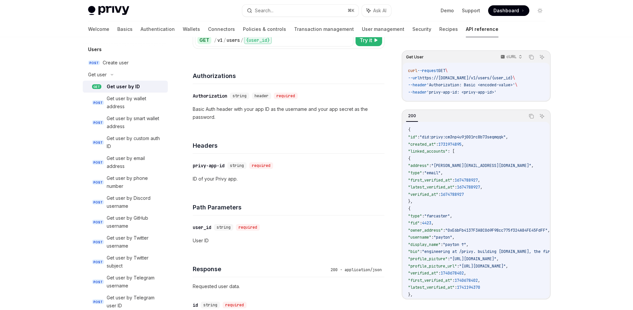
scroll to position [50, 0]
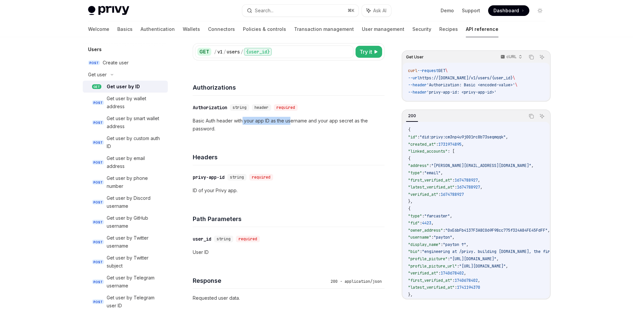
drag, startPoint x: 243, startPoint y: 121, endPoint x: 311, endPoint y: 123, distance: 67.4
click at [302, 122] on p "Basic Auth header with your app ID as the username and your app secret as the p…" at bounding box center [289, 125] width 192 height 16
click at [311, 123] on p "Basic Auth header with your app ID as the username and your app secret as the p…" at bounding box center [289, 125] width 192 height 16
drag, startPoint x: 215, startPoint y: 121, endPoint x: 188, endPoint y: 121, distance: 27.6
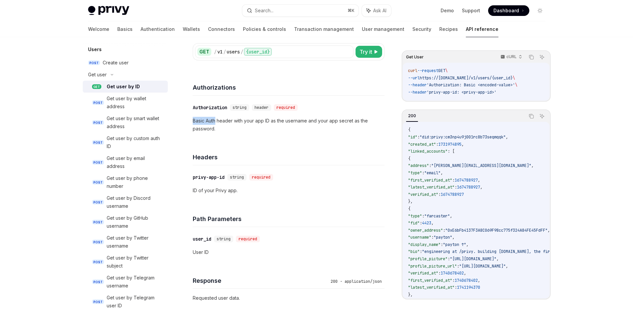
copy p "Basic Auth"
click at [320, 149] on div "Headers" at bounding box center [289, 153] width 192 height 25
click at [373, 56] on button "Try it" at bounding box center [368, 52] width 27 height 12
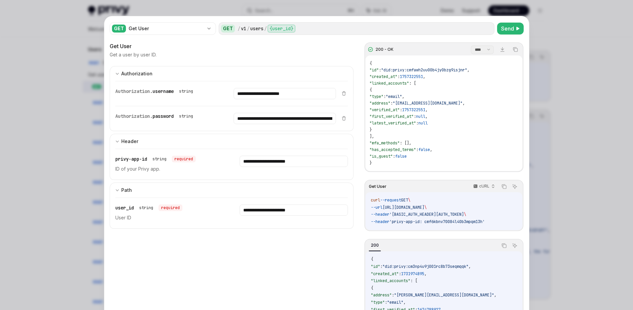
click at [407, 222] on span "'privy-app-id: cmf6kbnv70084l40b3mpqm13h'" at bounding box center [436, 221] width 95 height 5
click at [401, 222] on span "'privy-app-id: cmf6kbnv70084l40b3mpqm13h'" at bounding box center [436, 221] width 95 height 5
click at [426, 221] on span "'privy-app-id: cmf6kbnv70084l40b3mpqm13h'" at bounding box center [436, 221] width 95 height 5
drag, startPoint x: 426, startPoint y: 222, endPoint x: 397, endPoint y: 222, distance: 29.2
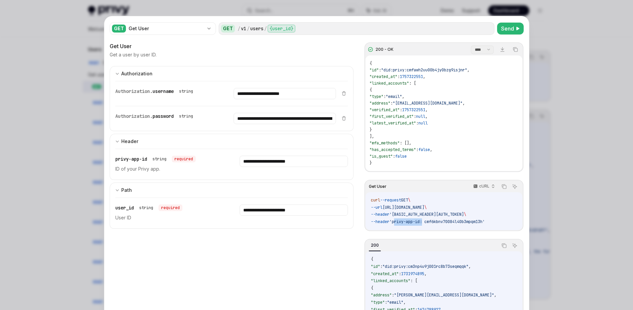
click at [397, 222] on span "'privy-app-id: cmf6kbnv70084l40b3mpqm13h'" at bounding box center [436, 221] width 95 height 5
copy span "privy-app-id"
click at [427, 211] on code "curl --request GET \ --url https://api.privy.io/v1/users/cmfawh2uu00b4jy0bzg9is…" at bounding box center [444, 211] width 146 height 29
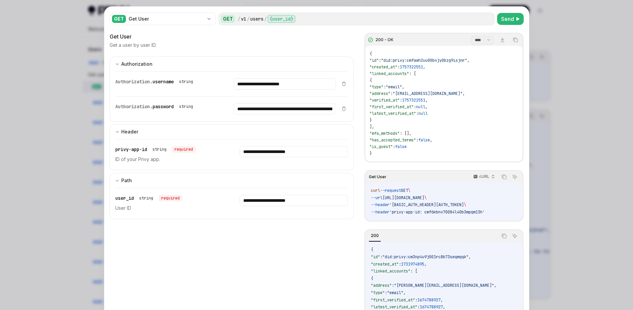
scroll to position [11, 0]
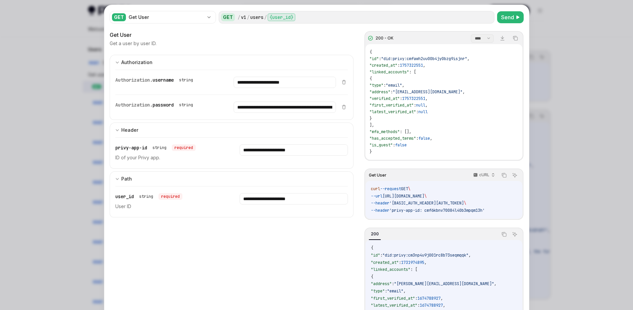
click at [392, 142] on div "{ "id" : "did:privy:cmfawh2uu00b4jy0bzg9isjnr" , "created_at" : 1757322551 , "l…" at bounding box center [443, 102] width 156 height 116
click at [382, 146] on span ""is_guest"" at bounding box center [380, 144] width 23 height 5
click at [580, 74] on div at bounding box center [316, 155] width 633 height 310
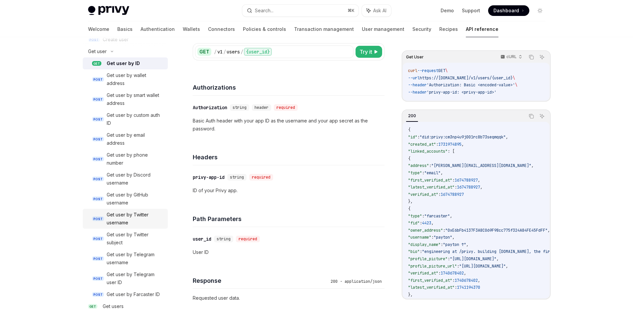
scroll to position [584, 0]
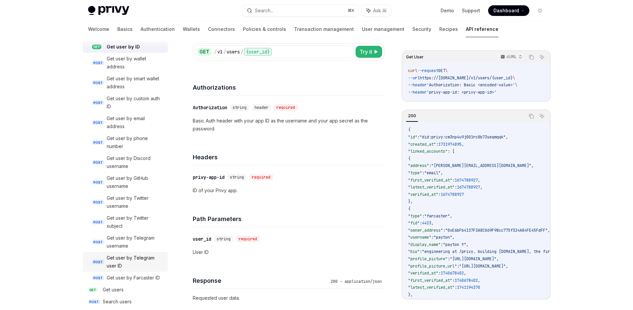
click at [143, 257] on div "Get user by Telegram user ID" at bounding box center [135, 262] width 57 height 16
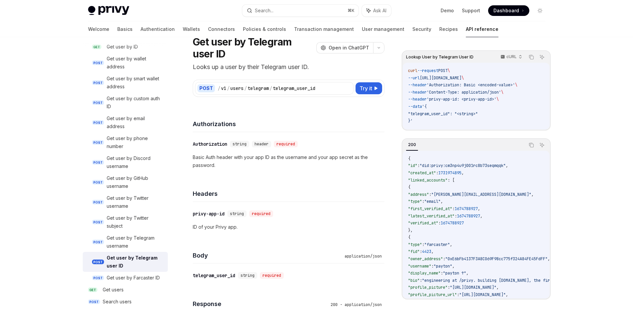
scroll to position [10, 0]
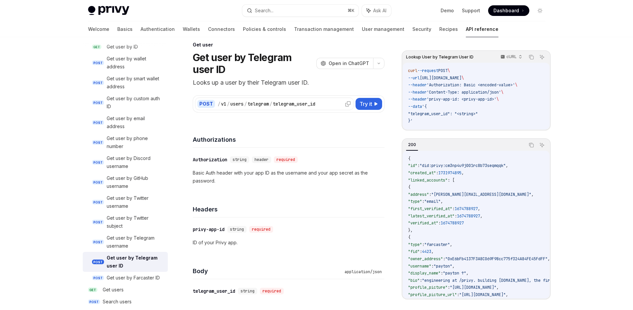
click at [260, 101] on div "telegram" at bounding box center [257, 104] width 21 height 7
drag, startPoint x: 248, startPoint y: 104, endPoint x: 270, endPoint y: 104, distance: 22.3
click at [270, 104] on div "/ v1 / users / telegram / telegram_user_id" at bounding box center [285, 104] width 134 height 7
copy div "telegram"
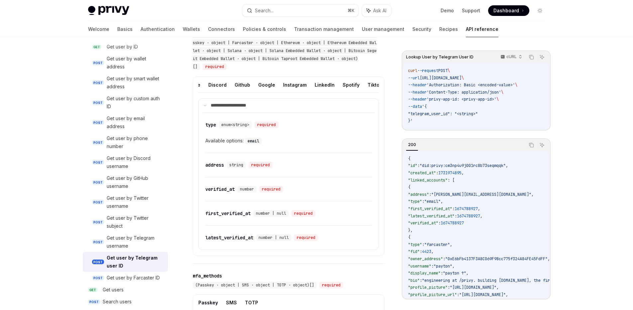
scroll to position [0, 172]
click at [262, 89] on button "Google" at bounding box center [265, 85] width 17 height 16
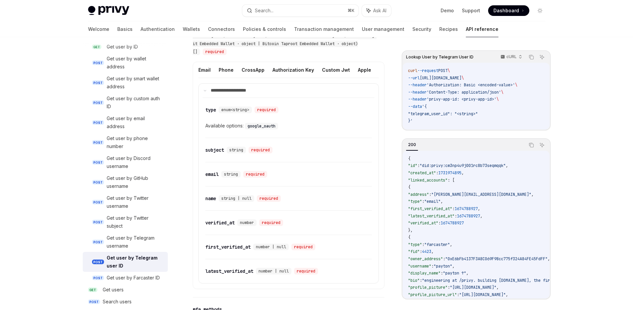
scroll to position [403, 0]
click at [331, 70] on button "Custom Jwt" at bounding box center [336, 70] width 28 height 16
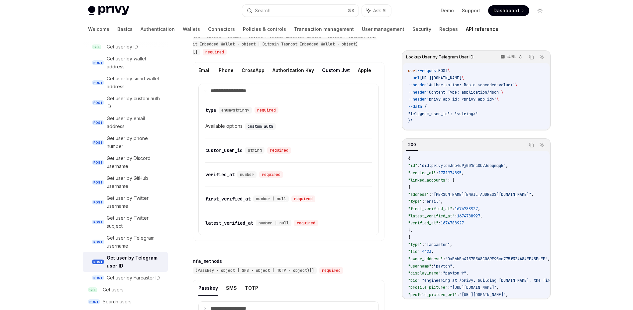
click at [363, 73] on button "Apple" at bounding box center [364, 70] width 13 height 16
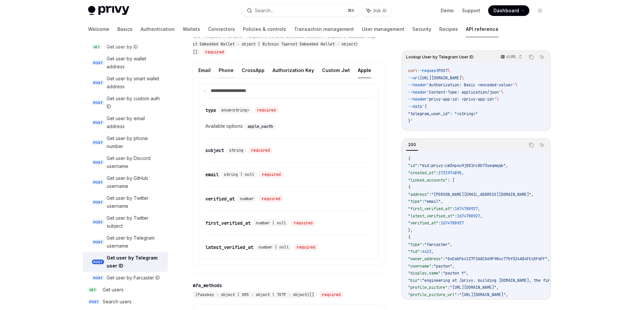
click at [230, 71] on button "Phone" at bounding box center [226, 70] width 15 height 16
click at [206, 71] on button "Email" at bounding box center [204, 70] width 12 height 16
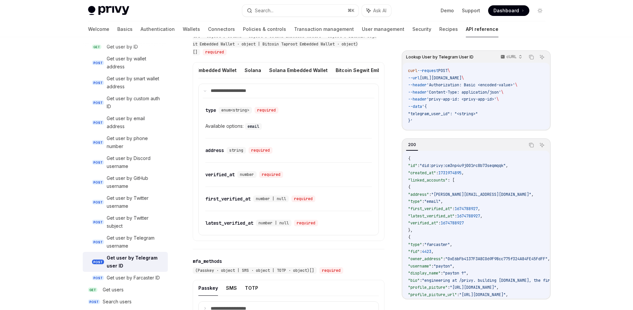
scroll to position [0, 475]
click at [327, 71] on button "Solana" at bounding box center [335, 70] width 17 height 16
type textarea "*"
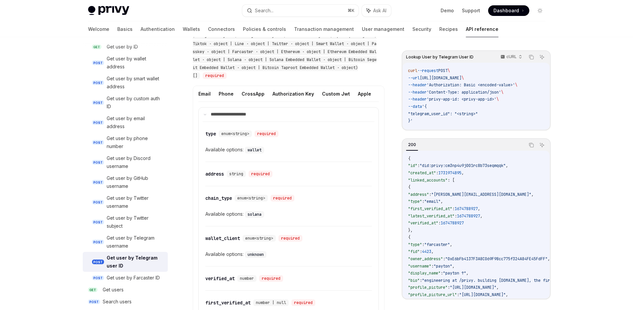
scroll to position [382, 0]
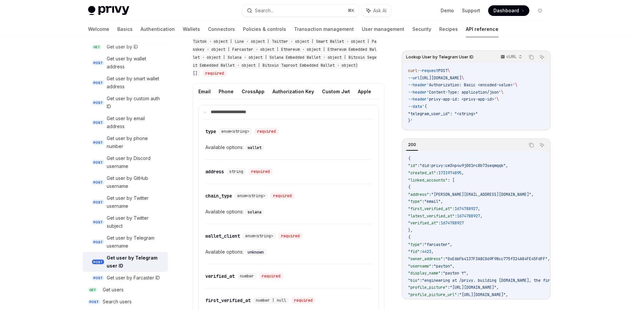
click at [610, 68] on div "Privy Docs home page Search... ⌘ K Ask AI Demo Support Dashboard Dashboard Sear…" at bounding box center [316, 183] width 633 height 1130
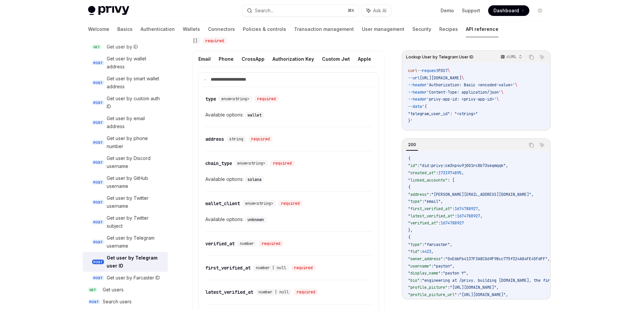
scroll to position [413, 0]
click at [209, 104] on div "type" at bounding box center [210, 100] width 11 height 7
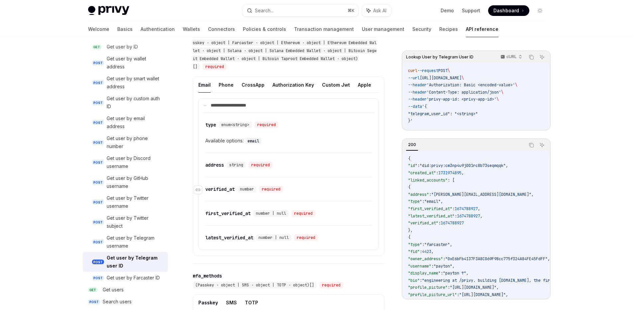
scroll to position [389, 0]
click at [262, 143] on div "email" at bounding box center [254, 141] width 18 height 8
click at [251, 144] on code "email" at bounding box center [253, 140] width 17 height 7
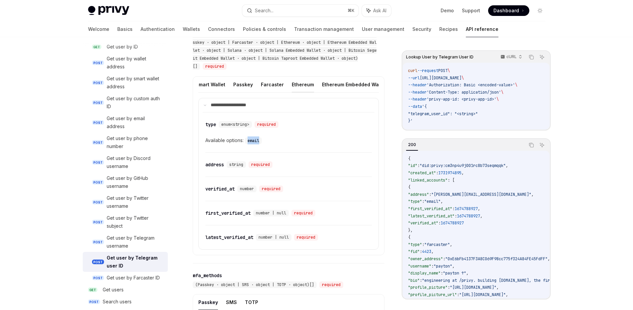
click at [292, 84] on button "Ethereum" at bounding box center [303, 85] width 22 height 16
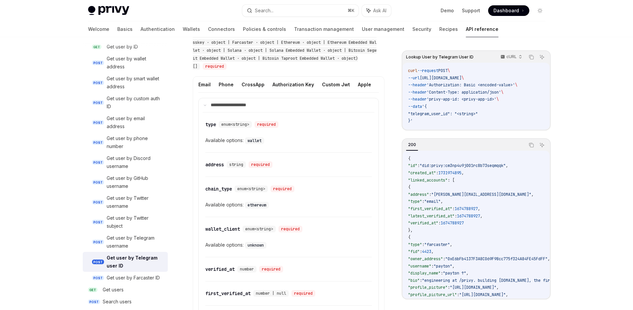
click at [257, 144] on code "wallet" at bounding box center [254, 140] width 19 height 7
copy code "wallet"
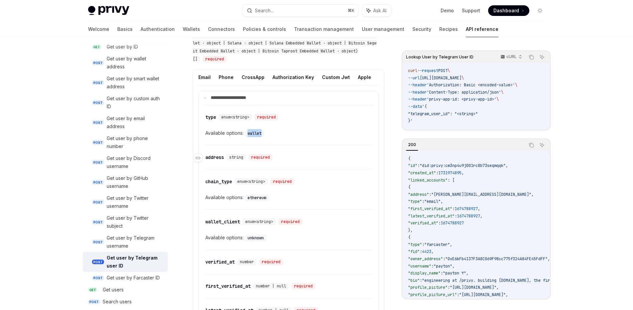
click at [218, 161] on div "address" at bounding box center [214, 157] width 19 height 7
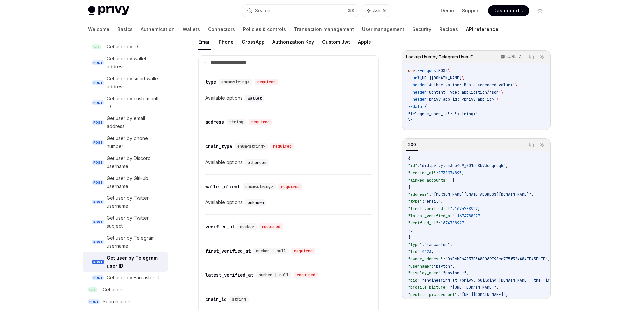
scroll to position [406, 0]
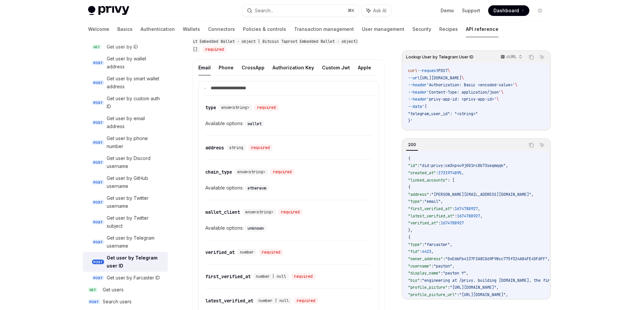
click at [257, 192] on code "ethereum" at bounding box center [257, 188] width 24 height 7
copy code "ethereum"
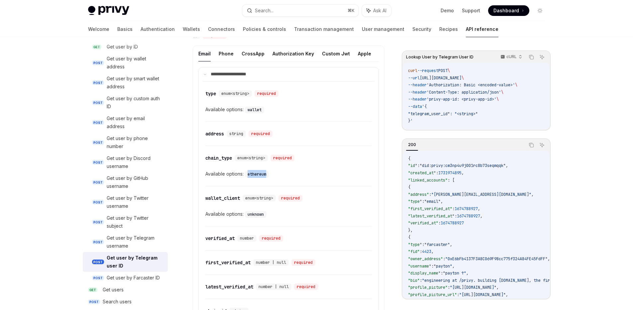
scroll to position [429, 0]
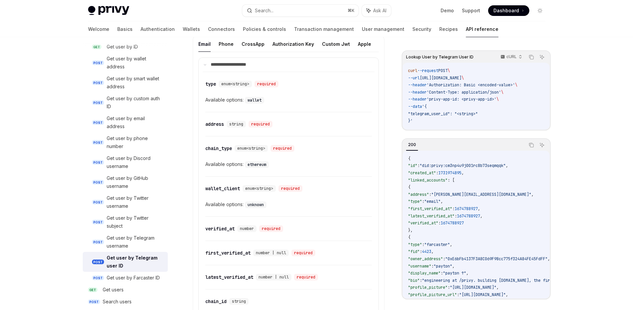
click at [438, 219] on span ""latest_verified_at"" at bounding box center [431, 216] width 46 height 5
click at [440, 202] on span ""email"" at bounding box center [432, 201] width 16 height 5
click at [531, 147] on icon "Copy the contents from the code block" at bounding box center [530, 144] width 5 height 5
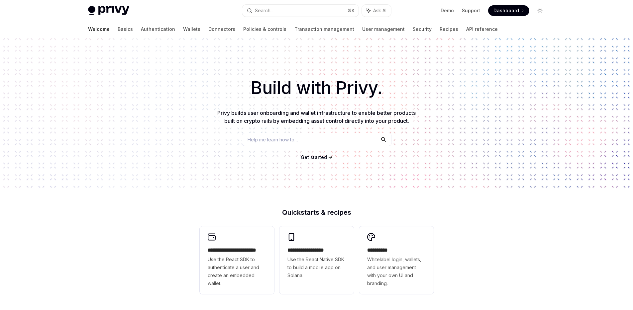
type textarea "*"
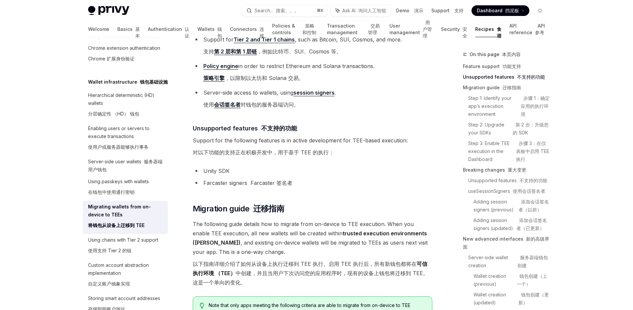
scroll to position [336, 0]
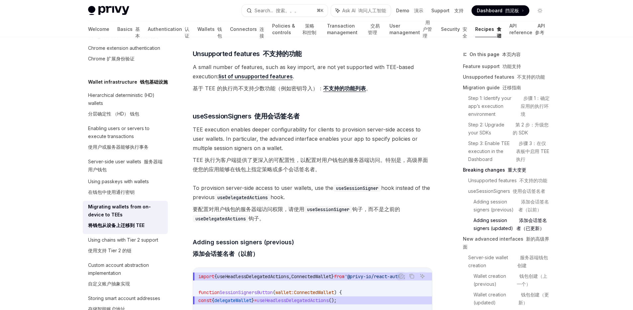
type textarea "*"
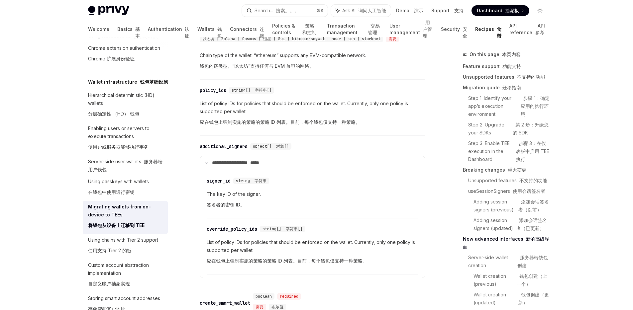
scroll to position [3324, 0]
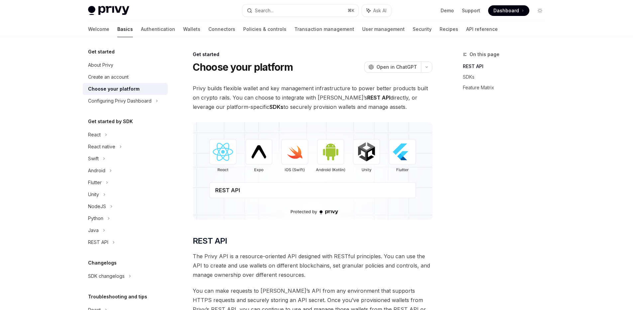
click at [333, 153] on img at bounding box center [312, 171] width 239 height 98
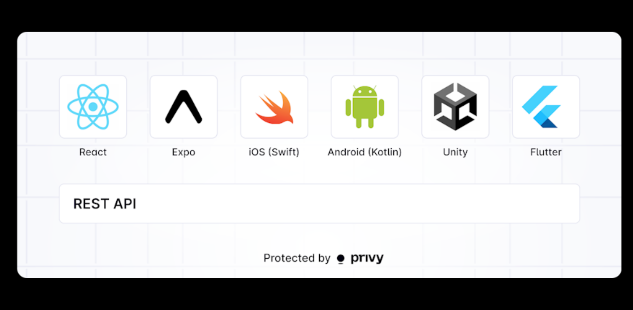
click at [333, 153] on img at bounding box center [319, 155] width 604 height 246
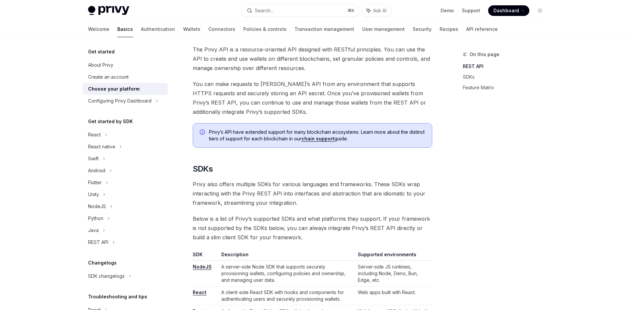
scroll to position [209, 0]
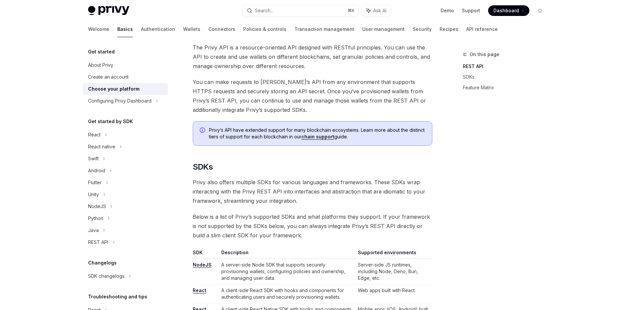
click at [286, 191] on span "Privy also offers multiple SDKs for various languages and frameworks. These SDK…" at bounding box center [312, 192] width 239 height 28
drag, startPoint x: 359, startPoint y: 208, endPoint x: 401, endPoint y: 215, distance: 42.8
click at [401, 215] on span "Below is a list of Privy’s supported SDKs and what platforms they support. If y…" at bounding box center [312, 226] width 239 height 28
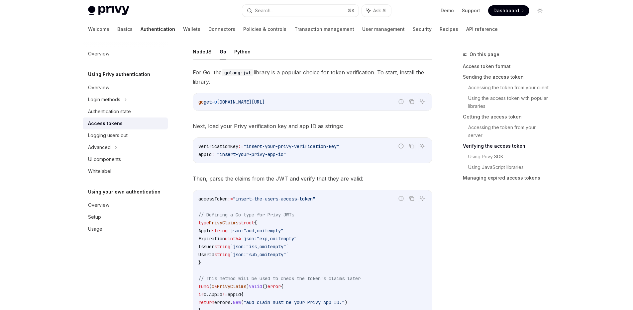
scroll to position [1035, 0]
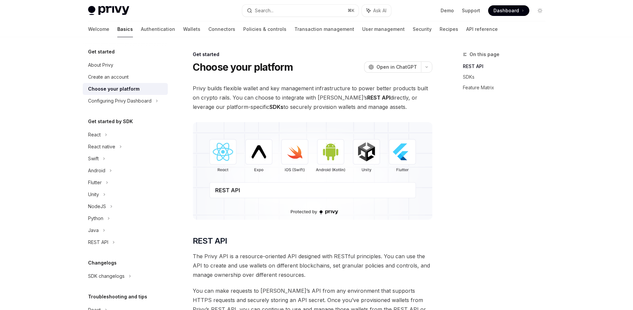
scroll to position [209, 0]
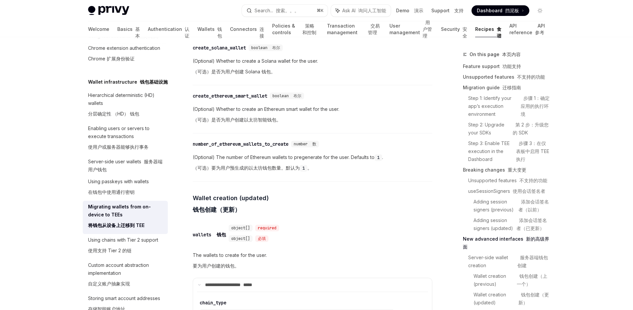
scroll to position [2505, 0]
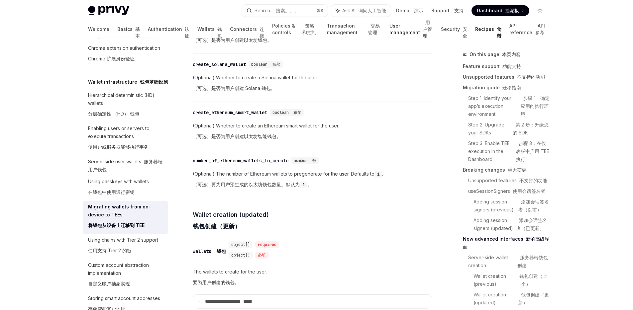
click at [422, 25] on font "用户管理" at bounding box center [426, 29] width 9 height 19
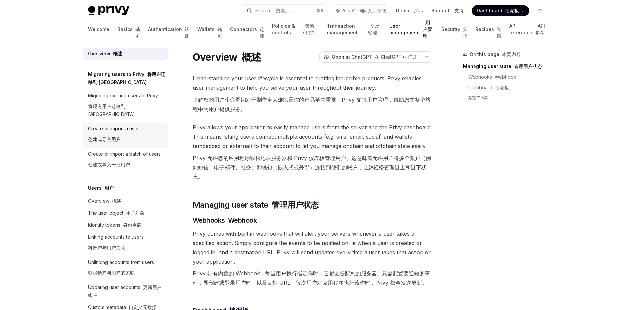
click at [134, 125] on div "Create or import a user 创建或导入用户" at bounding box center [113, 135] width 51 height 21
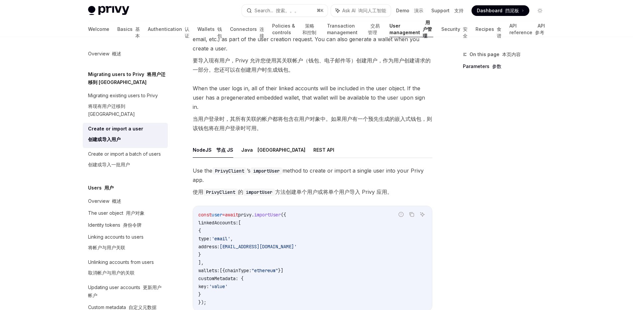
scroll to position [63, 0]
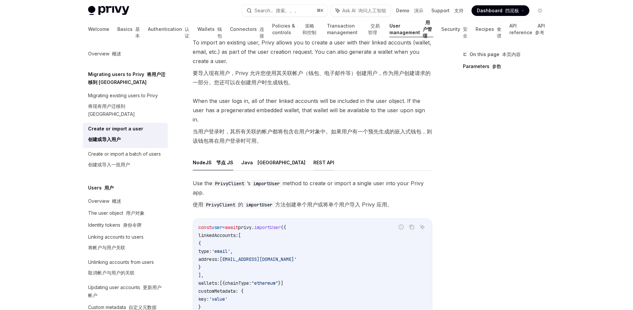
click at [313, 155] on button "REST API" at bounding box center [323, 163] width 21 height 16
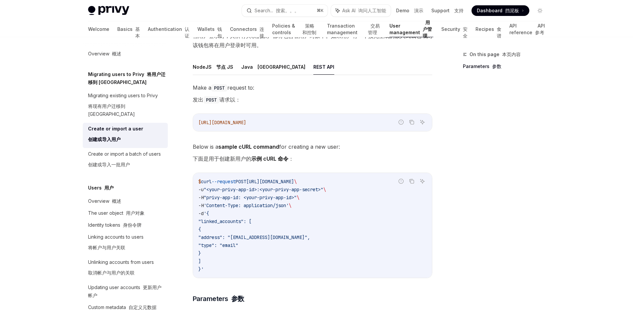
scroll to position [161, 0]
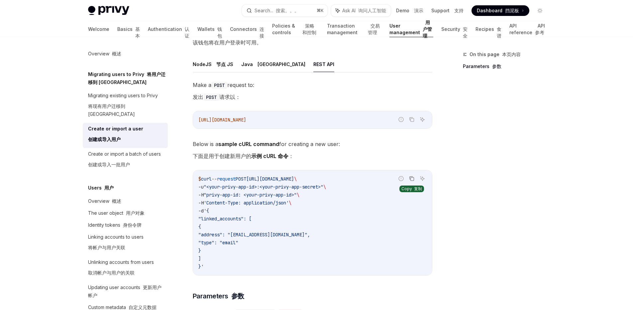
click at [414, 176] on icon "Copy the contents from the code block" at bounding box center [411, 178] width 5 height 5
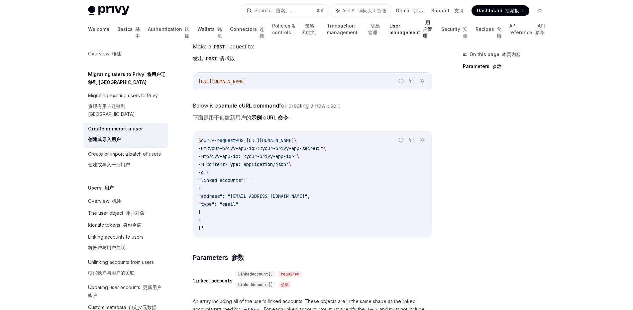
scroll to position [219, 0]
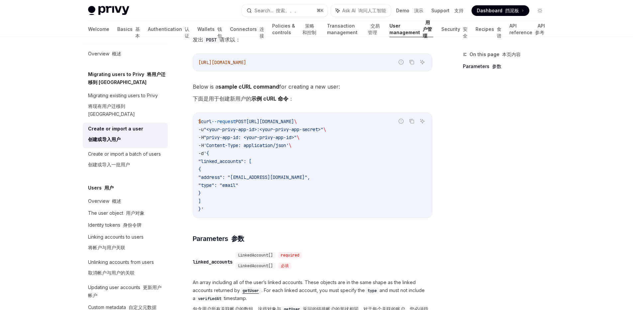
click at [238, 182] on span ""type": "email"" at bounding box center [218, 185] width 40 height 6
click at [331, 175] on code "$ curl --request POST https://auth.privy.io/api/v1/users \ -u "<your-privy-app-…" at bounding box center [312, 166] width 228 height 96
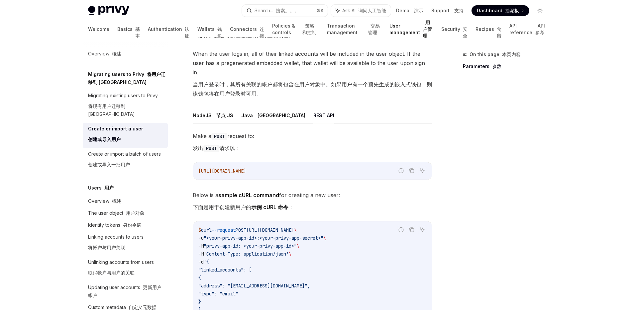
scroll to position [0, 0]
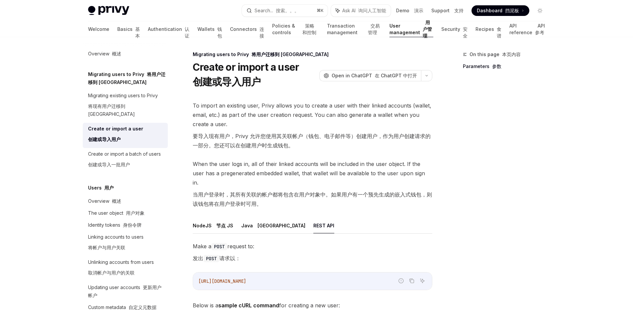
click at [302, 161] on span "When the user logs in, all of their linked accounts will be included in the use…" at bounding box center [312, 185] width 239 height 52
click at [289, 144] on font "要导入现有用户，Privy 允许您使用其关联帐户（钱包、电子邮件等）创建用户，作为用户创建请求的一部分。您还可以在创建用户时生成钱包。" at bounding box center [312, 141] width 238 height 16
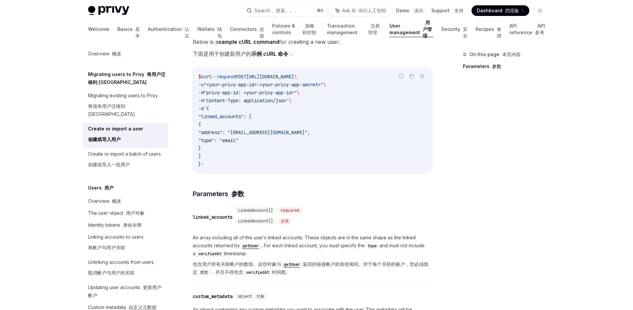
scroll to position [298, 0]
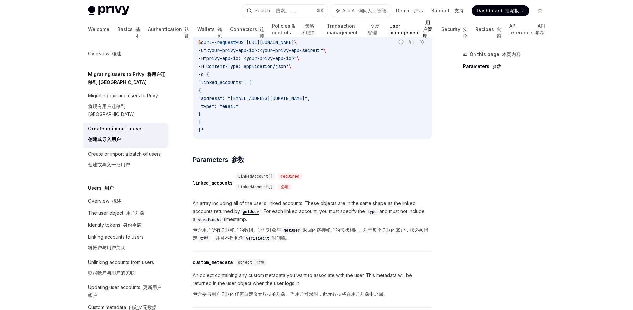
click at [257, 174] on span "LinkedAccount[]" at bounding box center [255, 176] width 35 height 5
click at [309, 205] on span "An array including all of the user’s linked accounts. These objects are in the …" at bounding box center [312, 222] width 239 height 45
click at [254, 209] on code "getUser" at bounding box center [251, 212] width 22 height 7
type textarea "*"
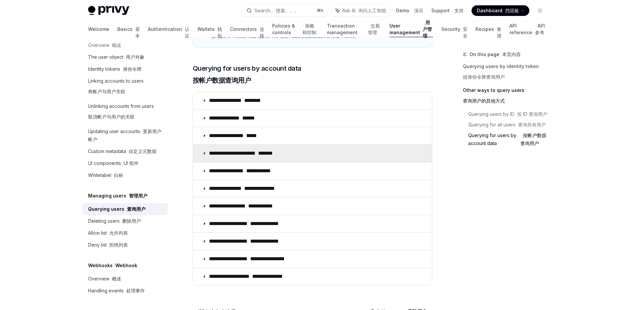
scroll to position [548, 0]
click at [252, 153] on p "**********" at bounding box center [259, 153] width 101 height 7
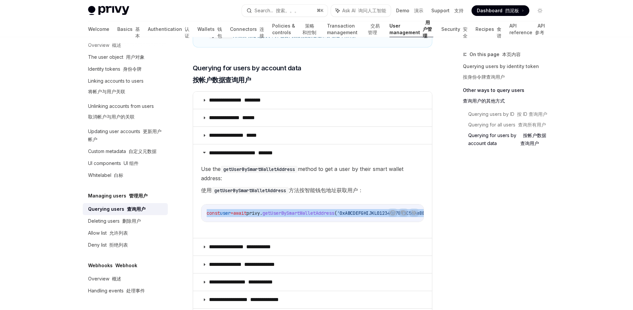
drag, startPoint x: 300, startPoint y: 220, endPoint x: 357, endPoint y: 225, distance: 57.3
click at [357, 222] on div "Report incorrect code 报告错误的代码 Copy 复制 Ask AI 询问人工智能 const user = await privy . …" at bounding box center [312, 213] width 223 height 18
click at [292, 201] on children "Use the getUserBySmartWalletAddress method to get a user by their smart wallet …" at bounding box center [312, 198] width 223 height 68
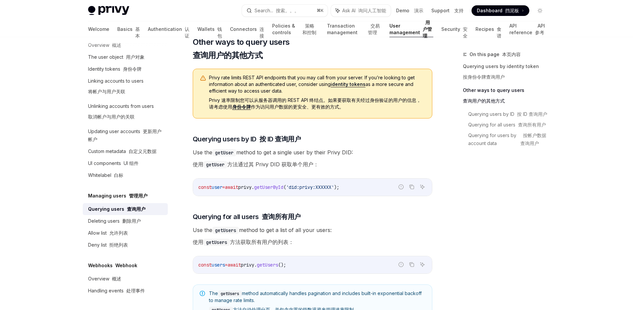
scroll to position [290, 0]
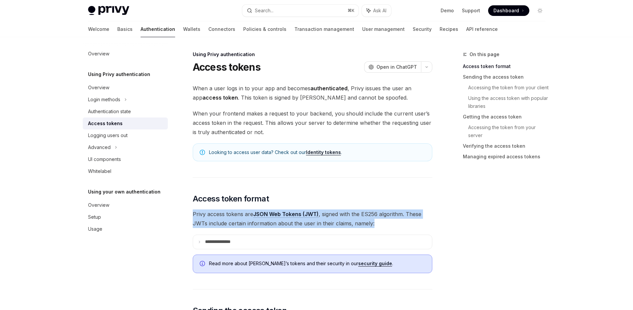
drag, startPoint x: 371, startPoint y: 223, endPoint x: 193, endPoint y: 217, distance: 178.8
click at [193, 217] on span "Privy access tokens are JSON Web Tokens (JWT) , signed with the ES256 algorithm…" at bounding box center [312, 219] width 239 height 19
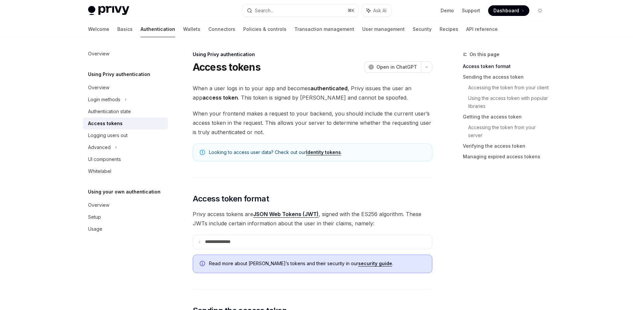
click at [358, 219] on span "Privy access tokens are JSON Web Tokens (JWT) , signed with the ES256 algorithm…" at bounding box center [312, 219] width 239 height 19
drag, startPoint x: 481, startPoint y: 188, endPoint x: 484, endPoint y: 184, distance: 4.7
click at [481, 187] on div "On this page Access token format Sending the access token Accessing the token f…" at bounding box center [499, 180] width 101 height 260
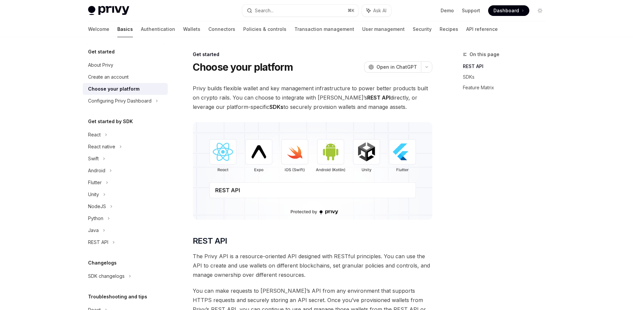
click at [528, 105] on div "On this page REST API SDKs Feature Matrix" at bounding box center [499, 180] width 101 height 260
